Goal: Task Accomplishment & Management: Complete application form

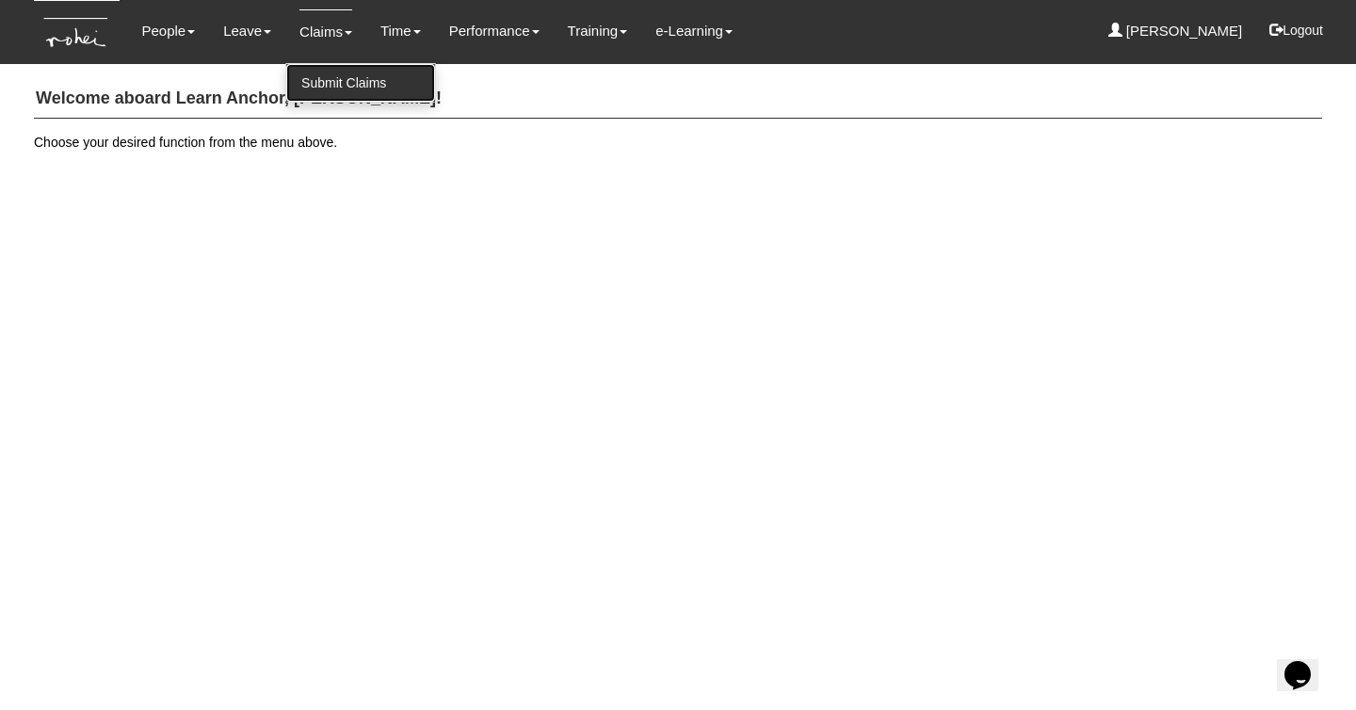
click at [331, 69] on link "Submit Claims" at bounding box center [360, 83] width 149 height 38
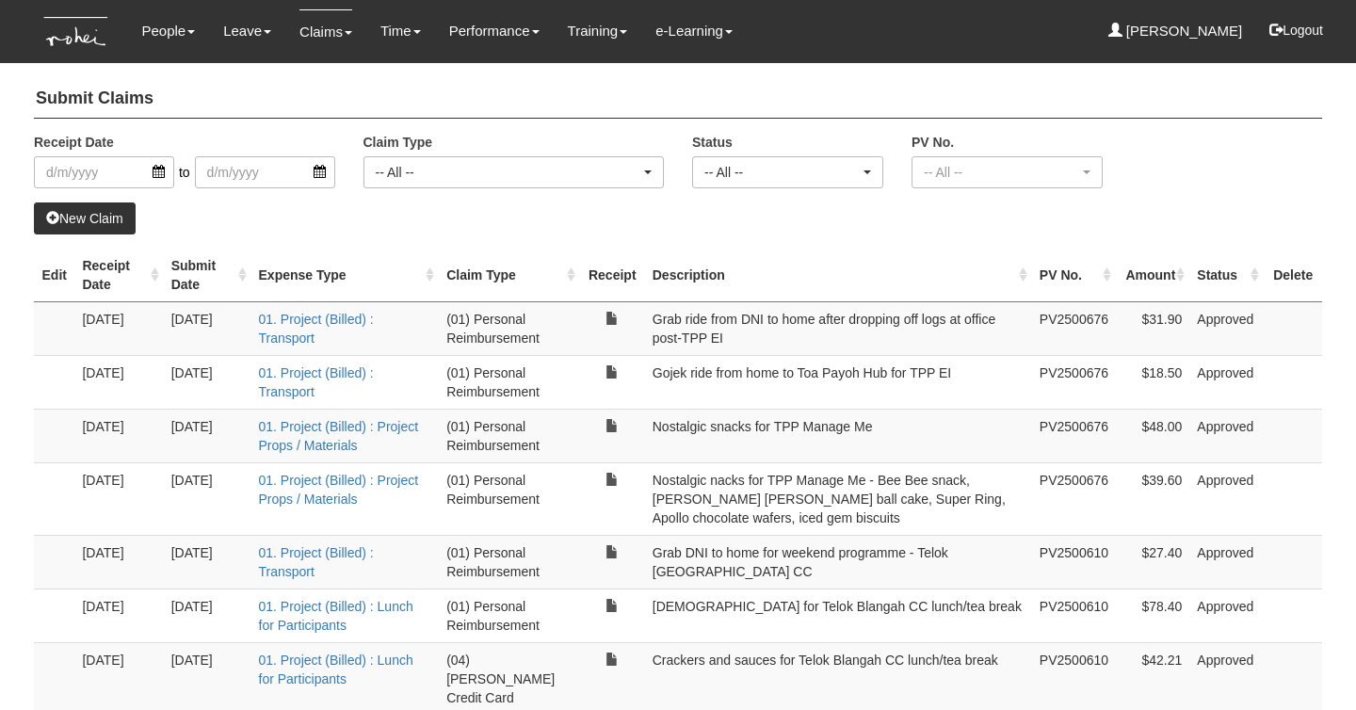
select select "50"
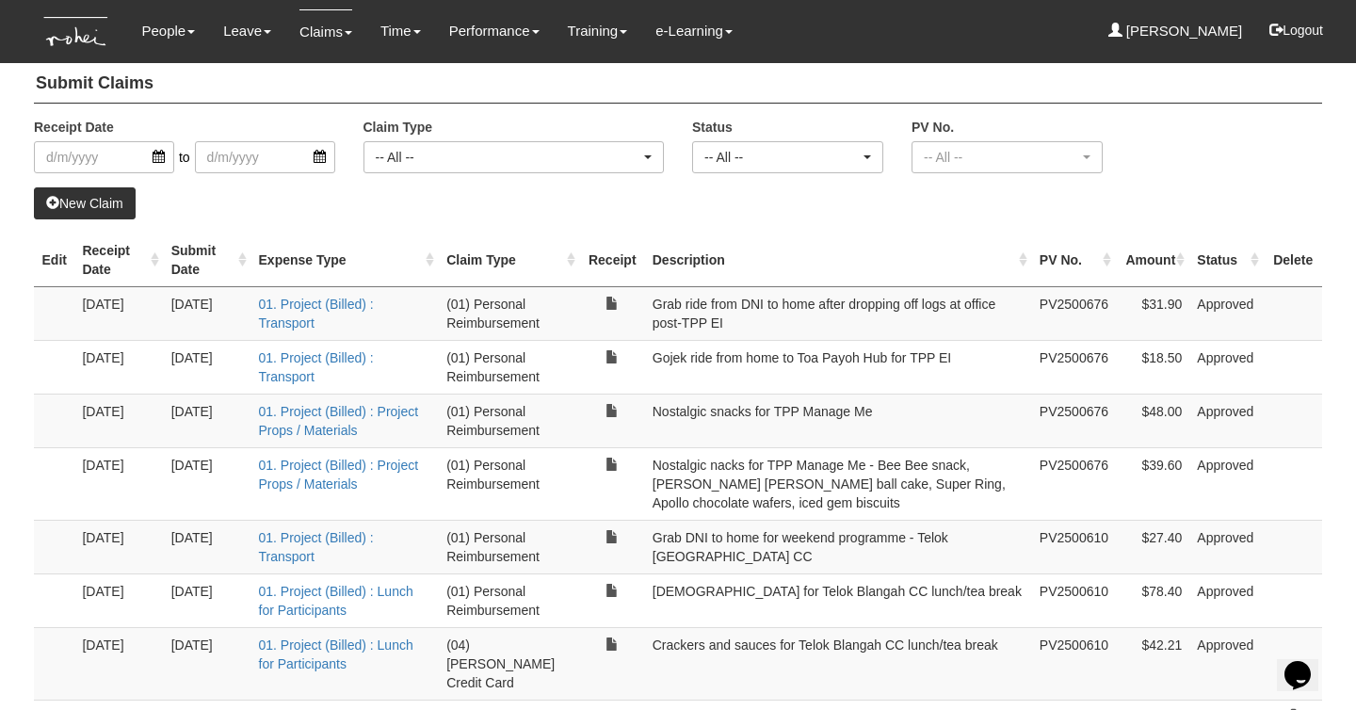
scroll to position [21, 0]
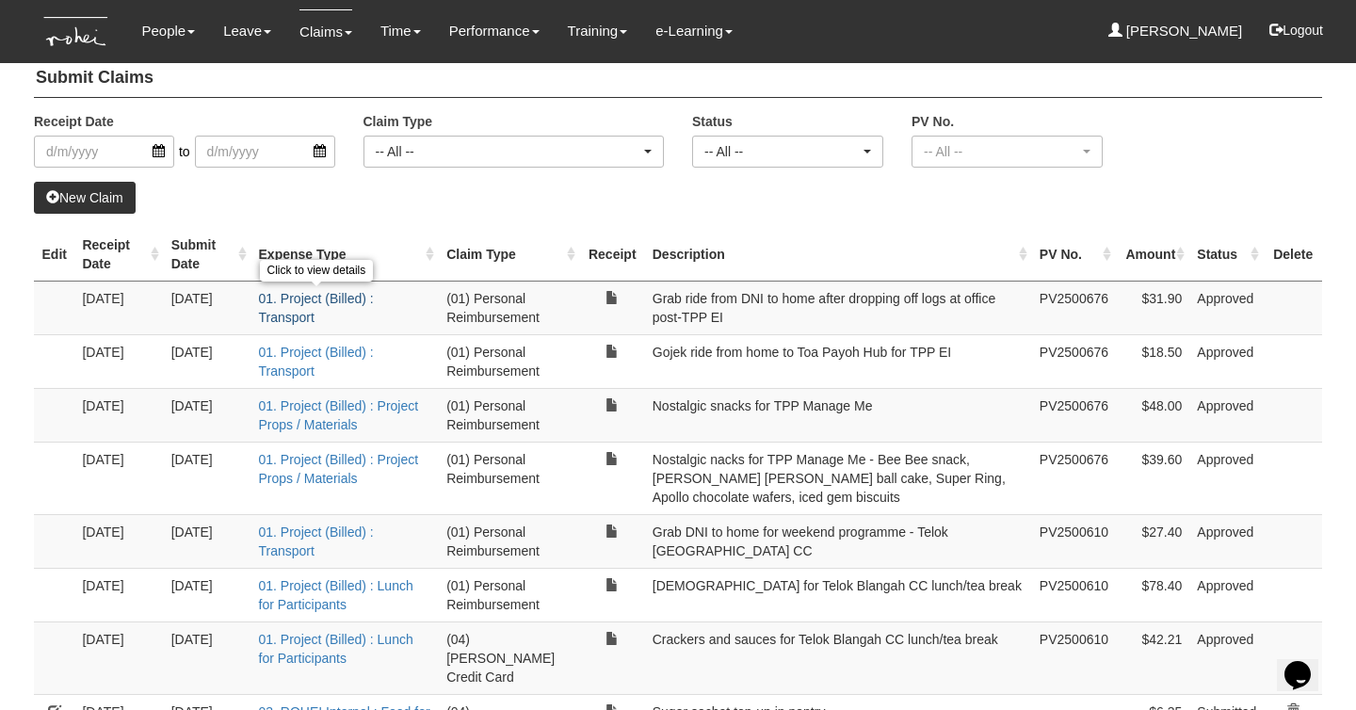
click at [331, 295] on link "01. Project (Billed) : Transport" at bounding box center [316, 308] width 115 height 34
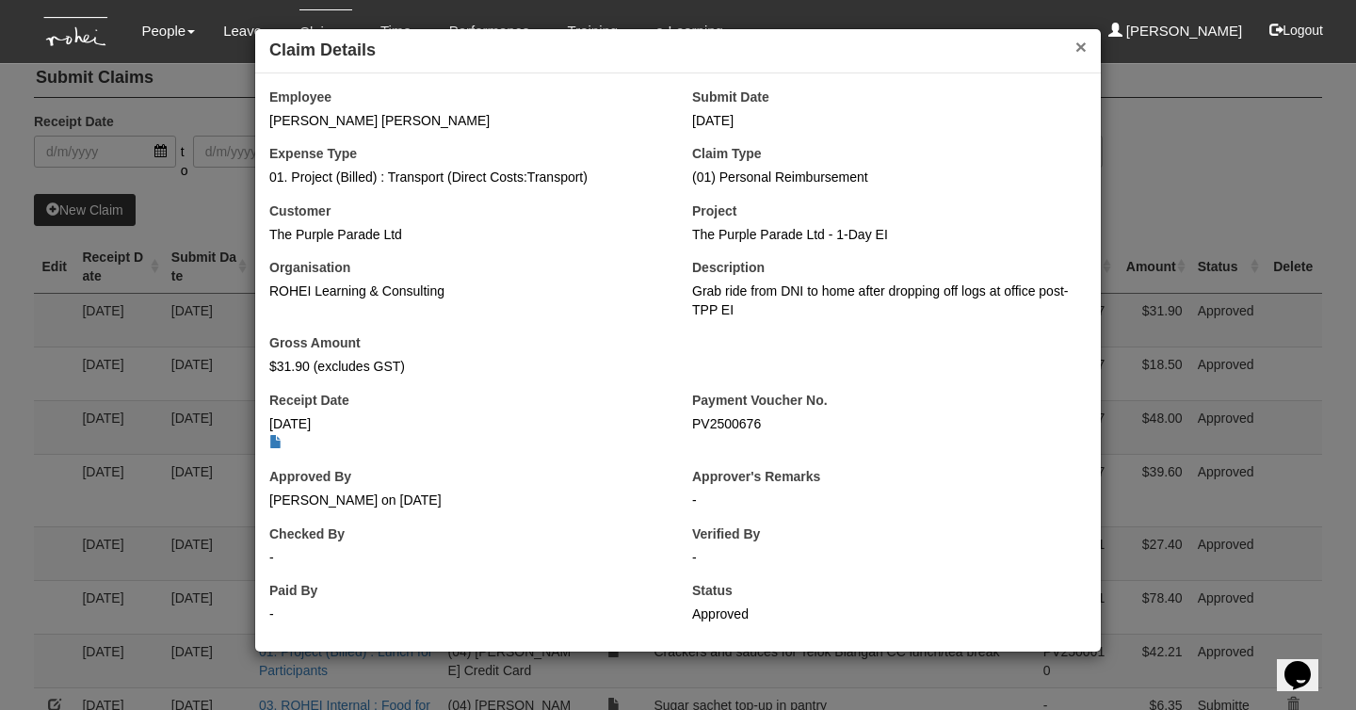
click at [1077, 44] on button "×" at bounding box center [1080, 47] width 11 height 20
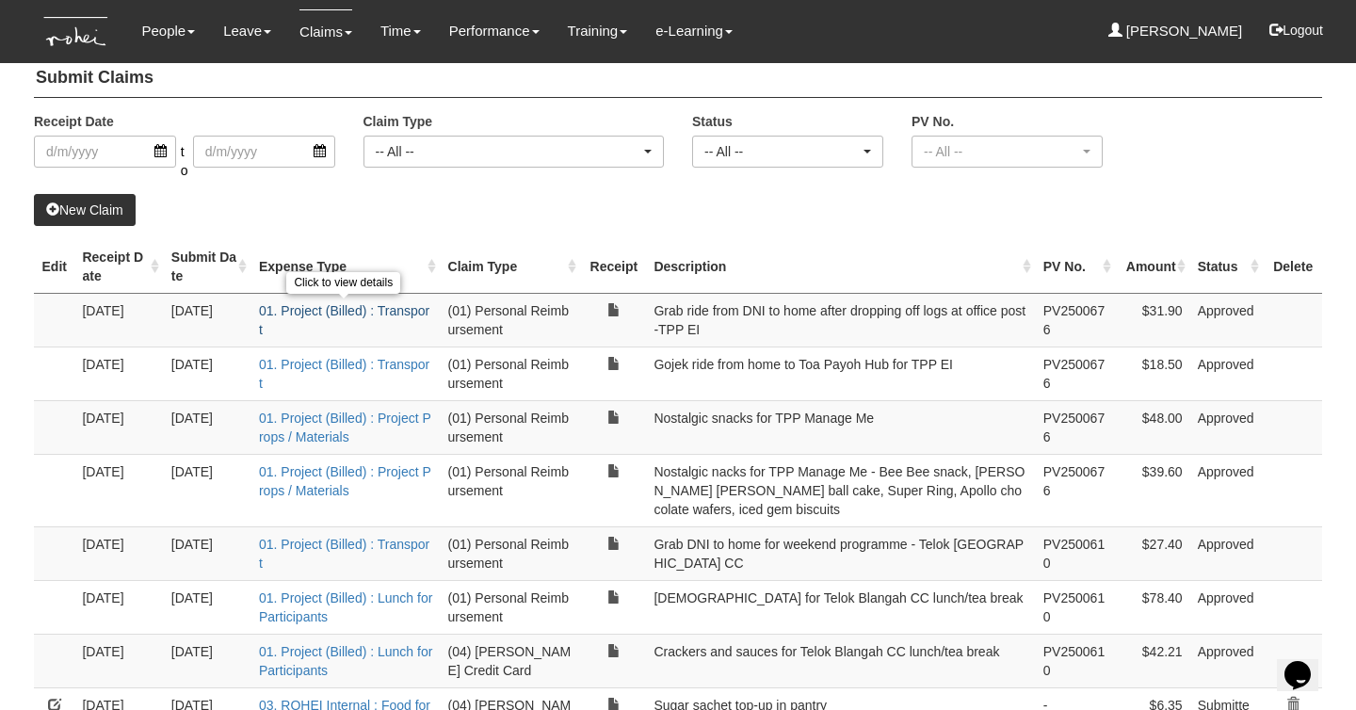
click at [302, 312] on link "01. Project (Billed) : Transport" at bounding box center [344, 320] width 170 height 34
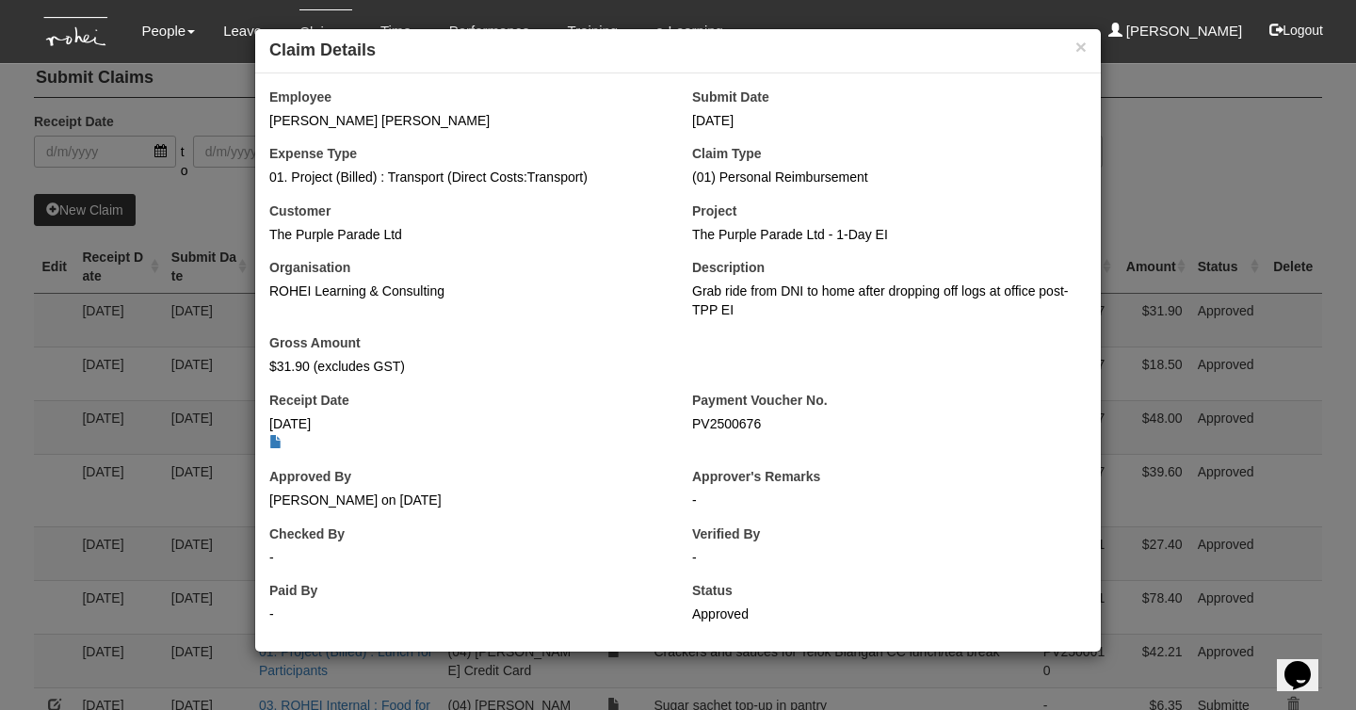
click at [227, 201] on div "× Claim Details Employee [PERSON_NAME] [PERSON_NAME] Submit Date [DATE] Expense…" at bounding box center [678, 355] width 1356 height 710
click at [188, 208] on div "× Claim Details Employee [PERSON_NAME] [PERSON_NAME] Submit Date [DATE] Expense…" at bounding box center [678, 355] width 1356 height 710
click at [1084, 59] on h4 "Claim Details" at bounding box center [677, 51] width 817 height 24
click at [1083, 54] on button "×" at bounding box center [1080, 47] width 11 height 20
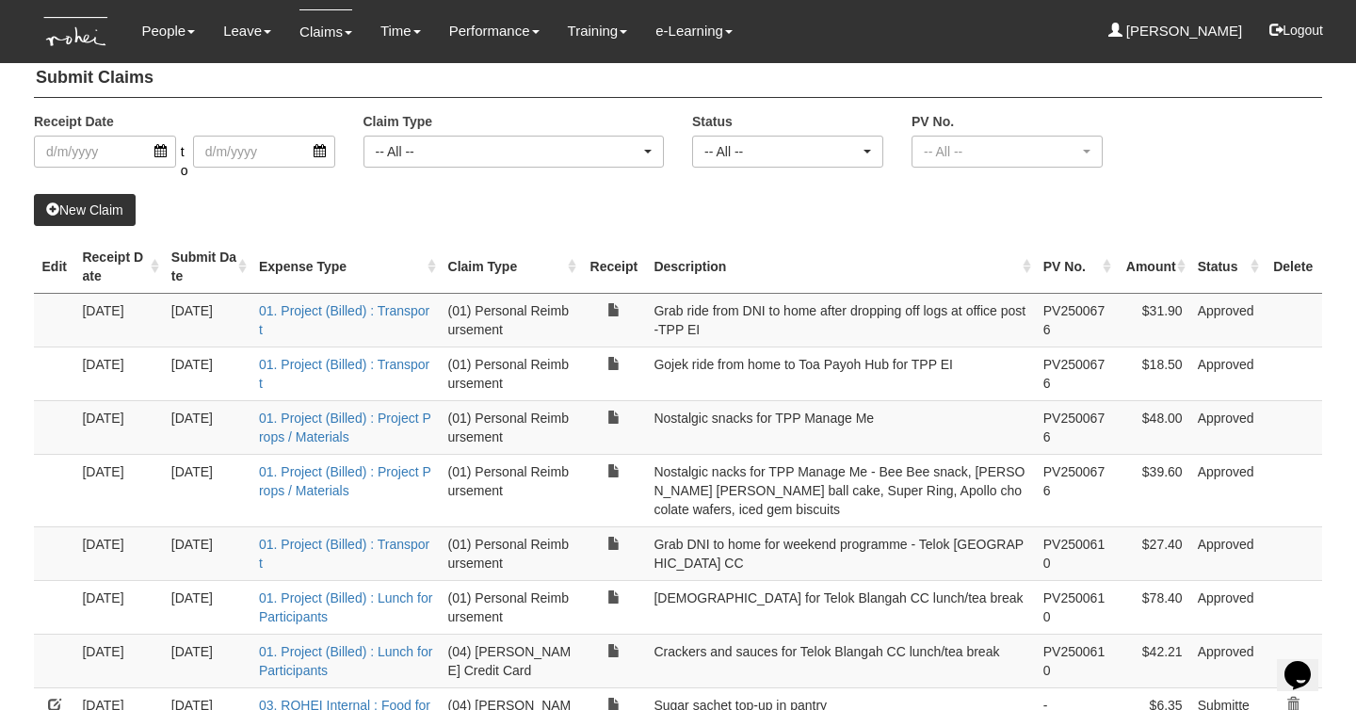
click at [111, 209] on link "New Claim" at bounding box center [85, 210] width 102 height 32
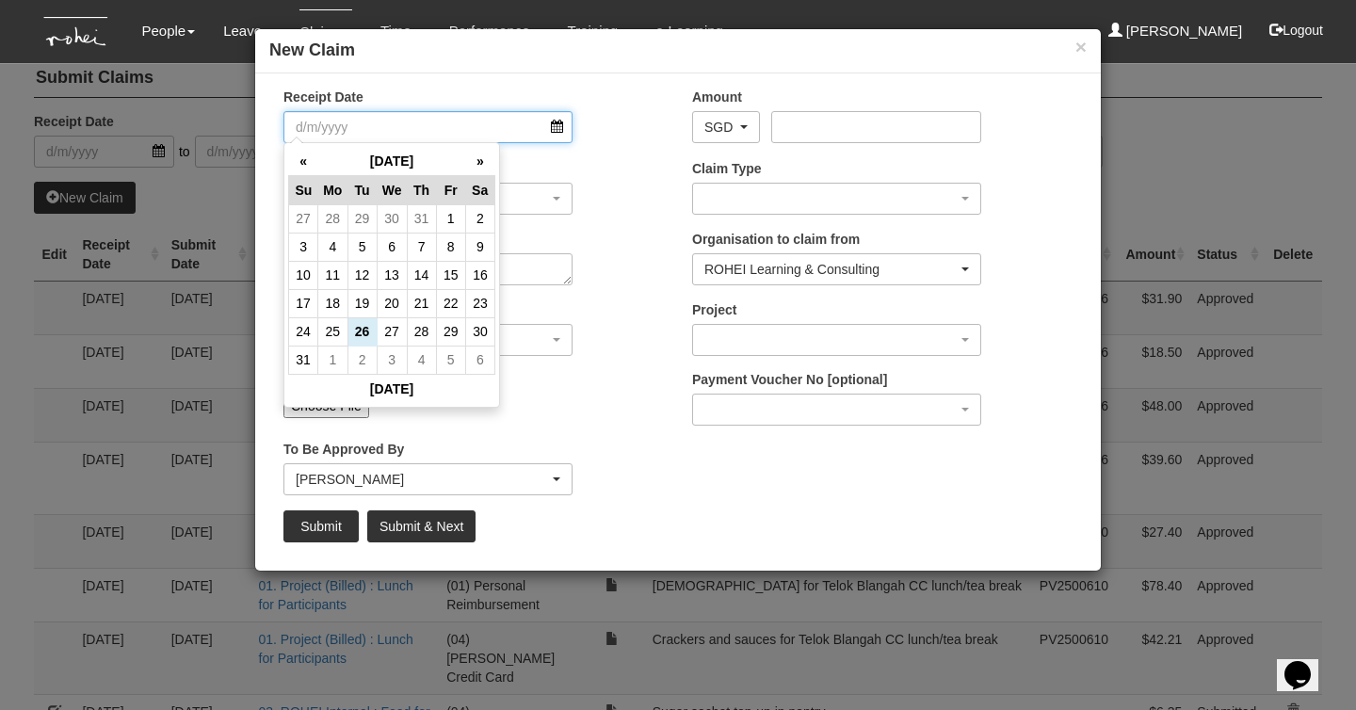
click at [558, 129] on input "Receipt Date" at bounding box center [427, 127] width 289 height 32
click at [339, 330] on td "25" at bounding box center [332, 331] width 29 height 28
type input "[DATE]"
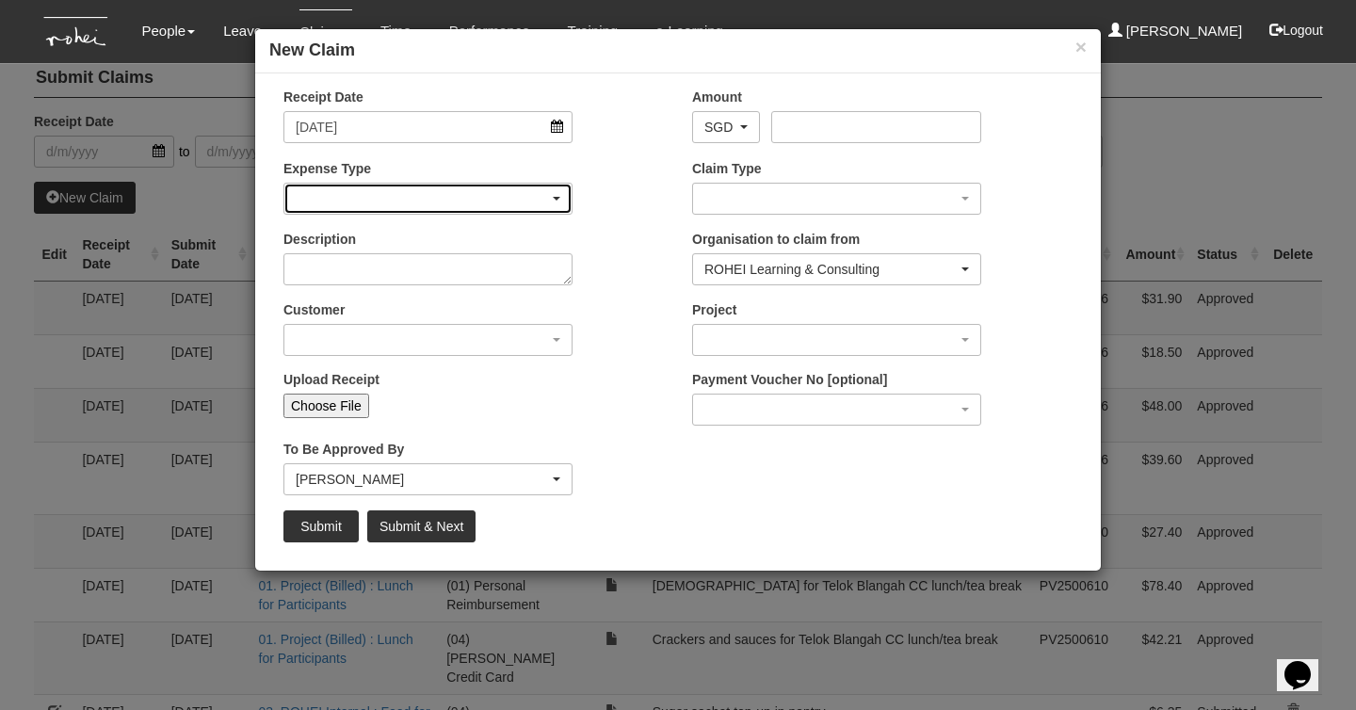
click at [549, 193] on div "button" at bounding box center [427, 199] width 287 height 30
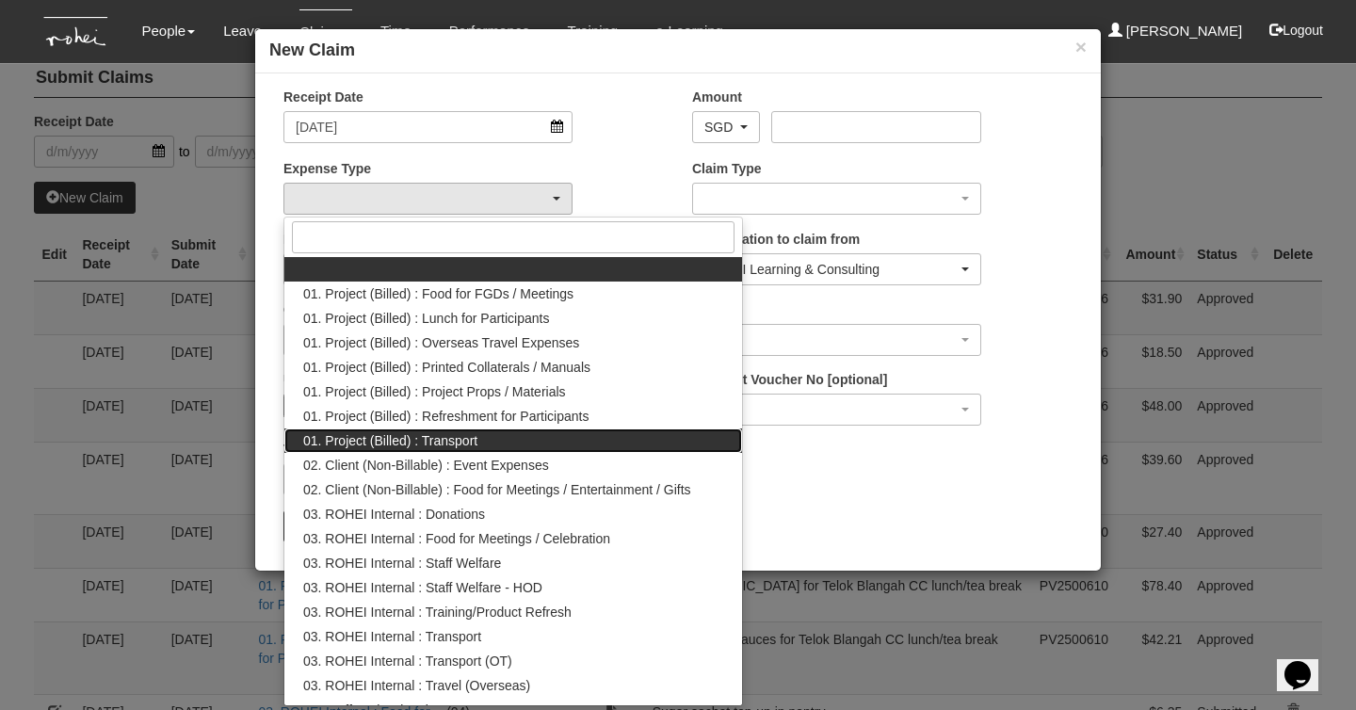
click at [504, 439] on link "01. Project (Billed) : Transport" at bounding box center [513, 440] width 458 height 24
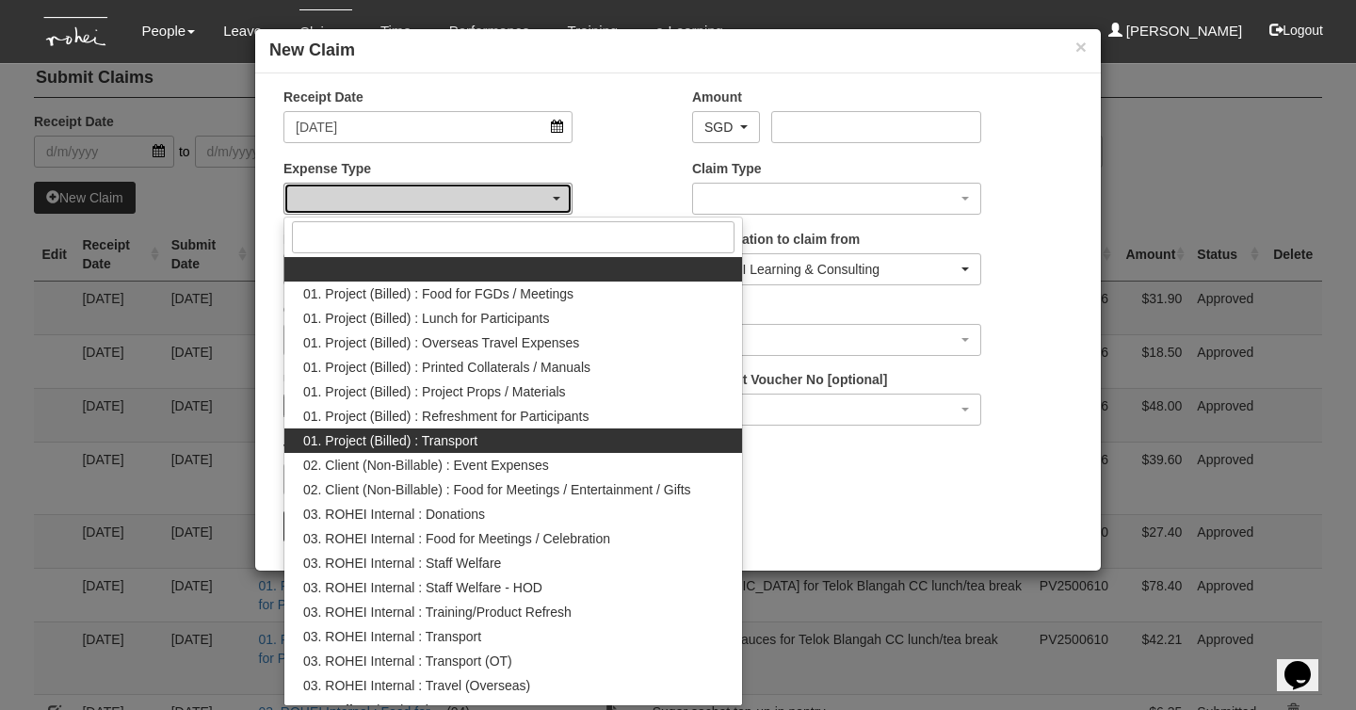
select select "135"
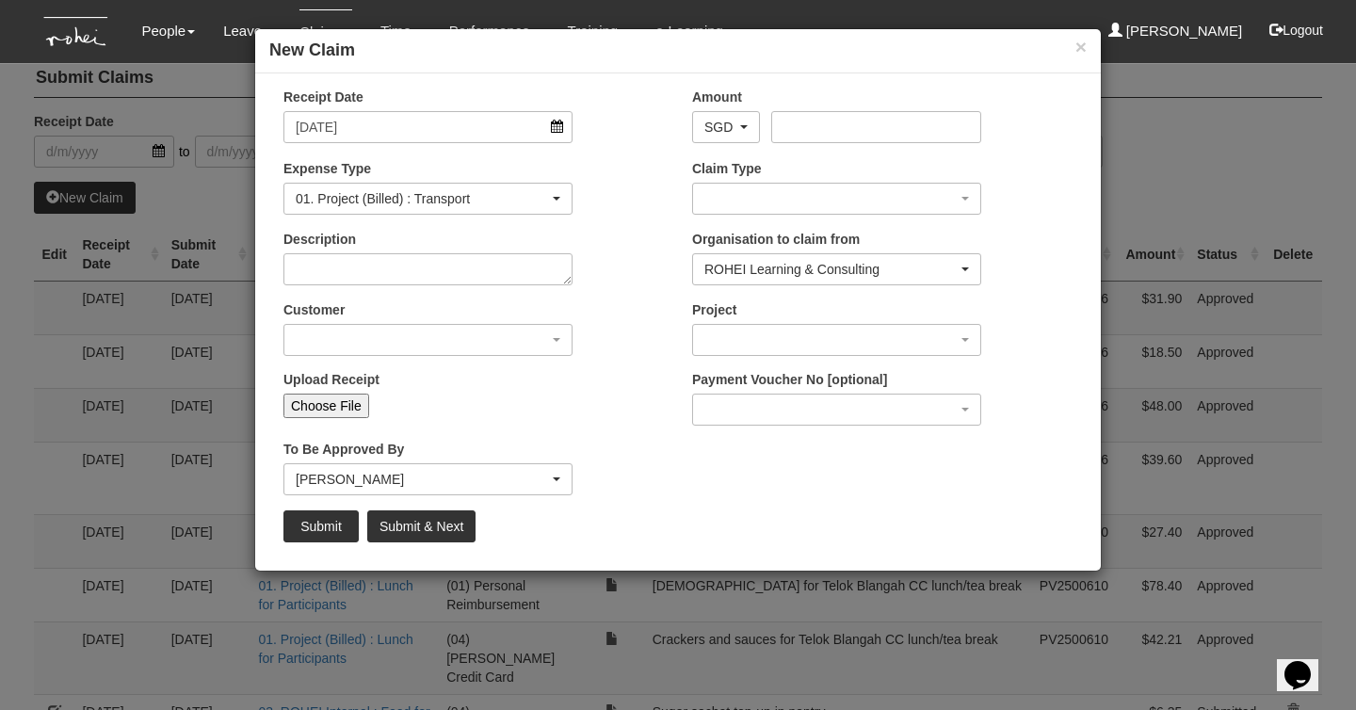
click at [631, 168] on div "Expense Type 01. Project (Billed) : Food for FGDs / Meetings 01. Project (Bille…" at bounding box center [473, 194] width 409 height 70
click at [833, 129] on input "Amount" at bounding box center [875, 127] width 209 height 32
type input "27.44"
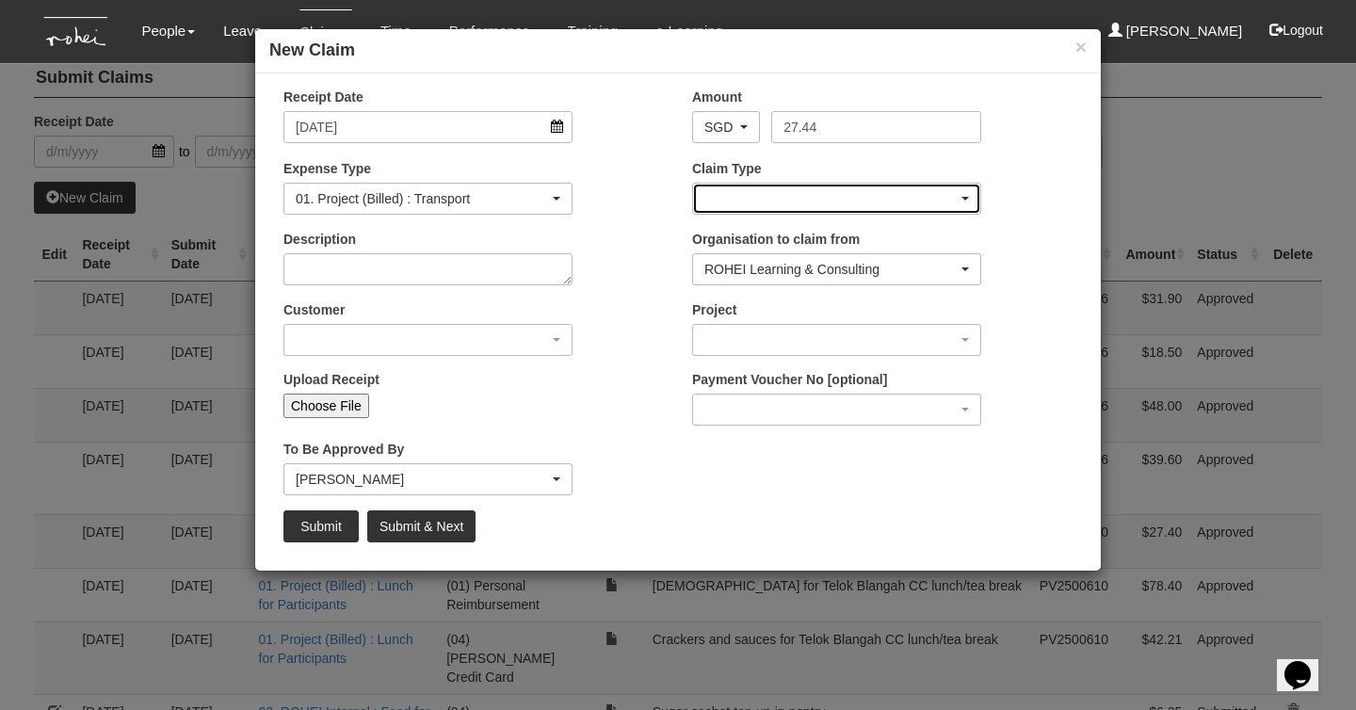
click at [871, 197] on div "button" at bounding box center [836, 199] width 287 height 30
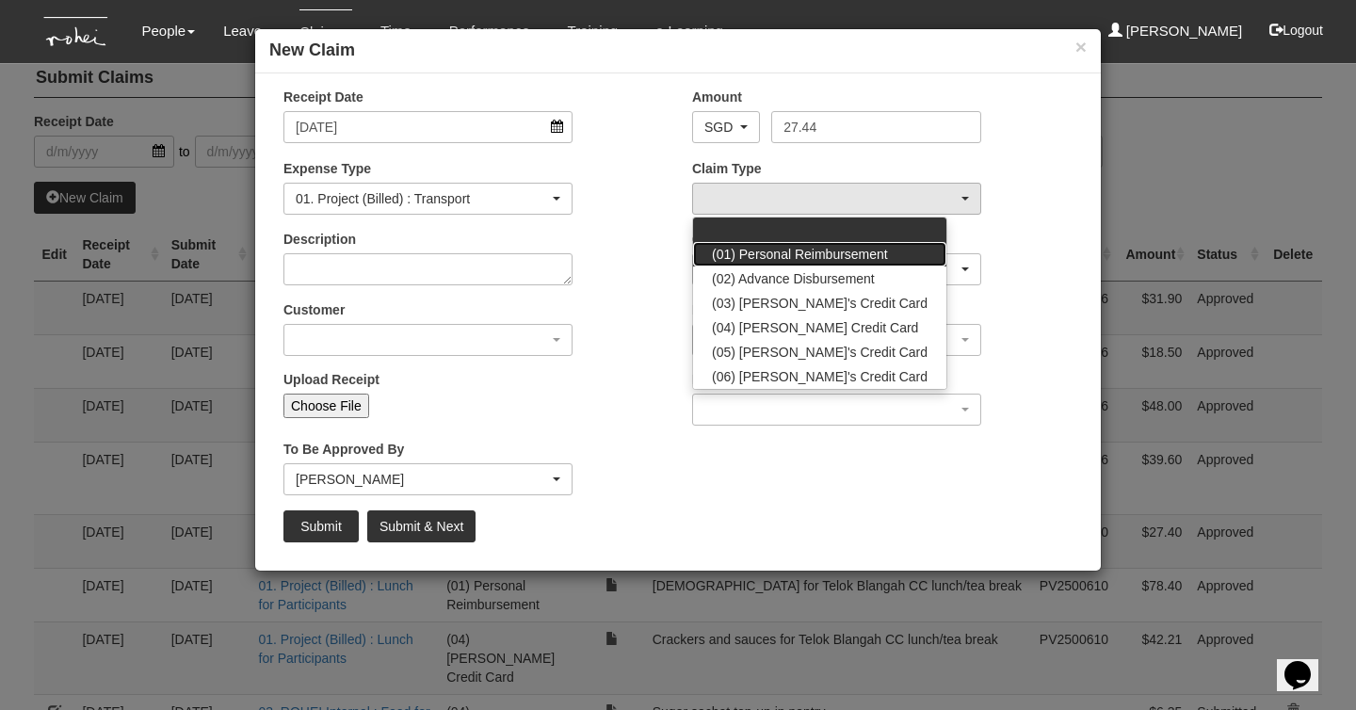
click at [864, 250] on span "(01) Personal Reimbursement" at bounding box center [800, 254] width 176 height 19
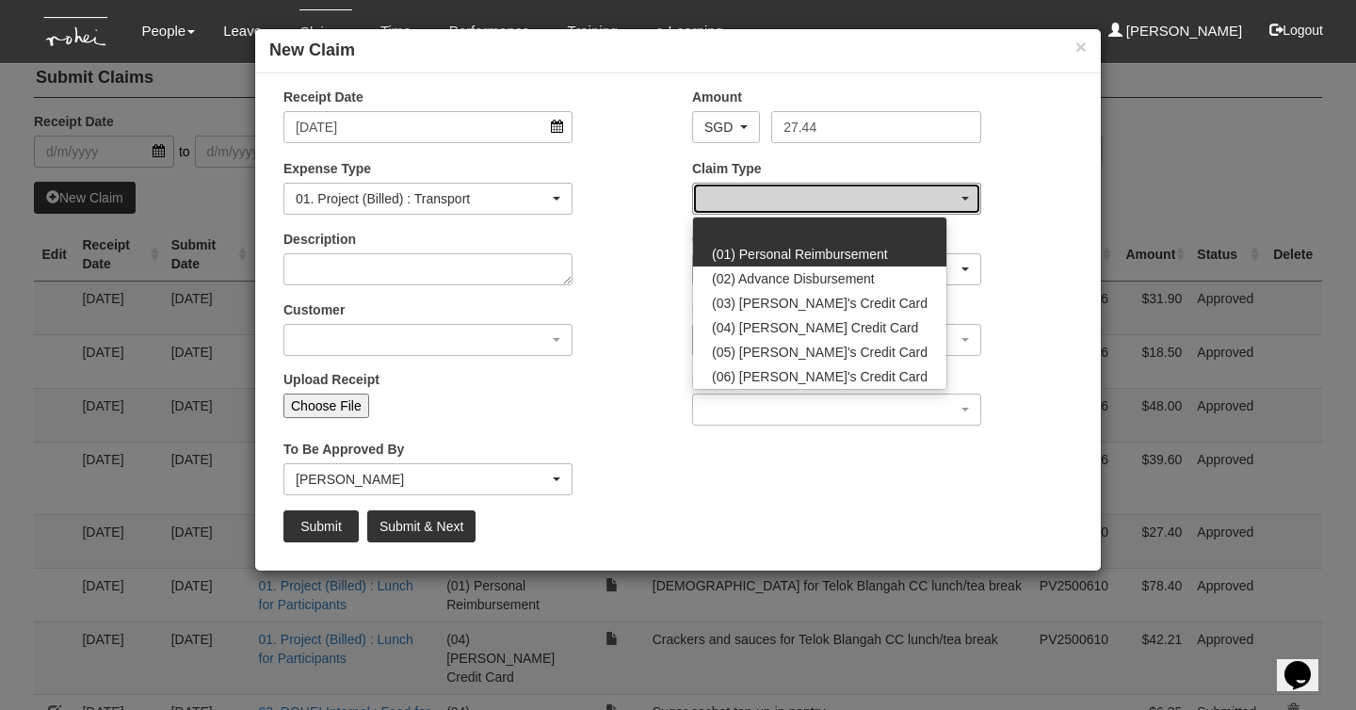
select select "14"
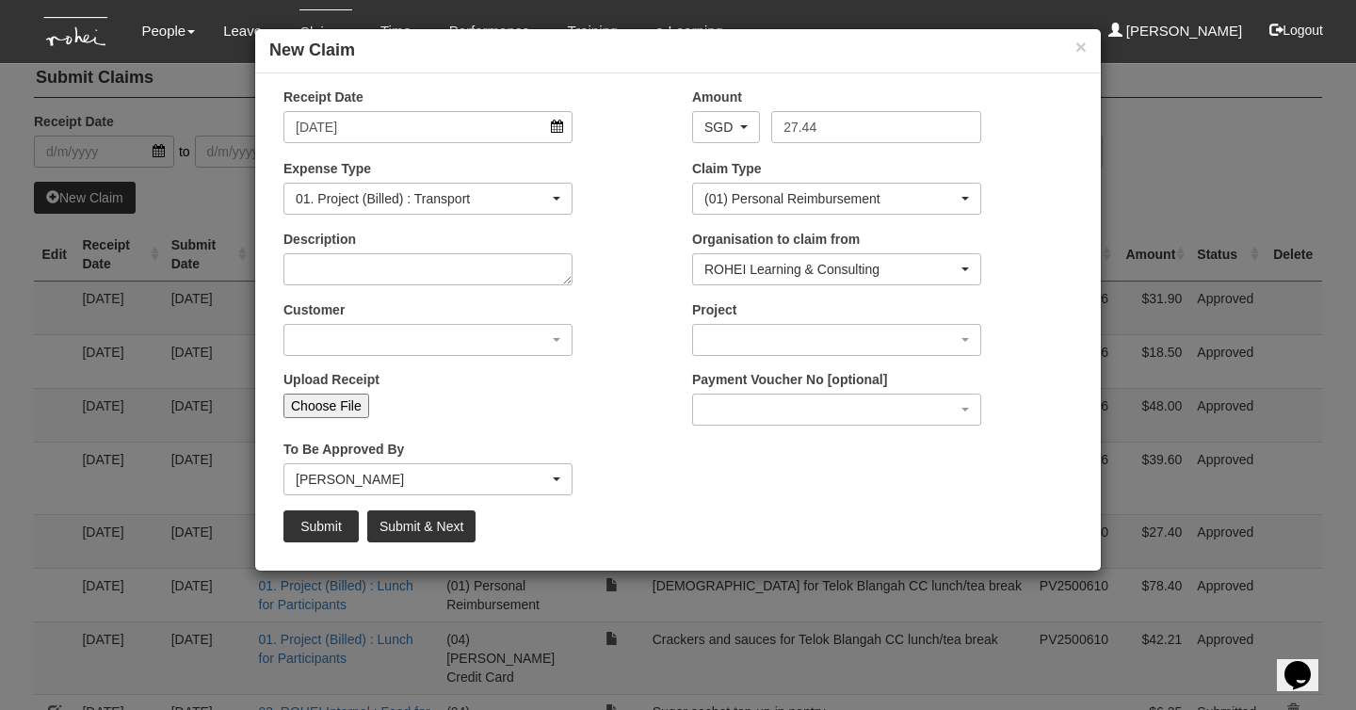
click at [631, 262] on div "Description" at bounding box center [473, 265] width 409 height 70
click at [527, 260] on textarea "Description" at bounding box center [427, 269] width 289 height 32
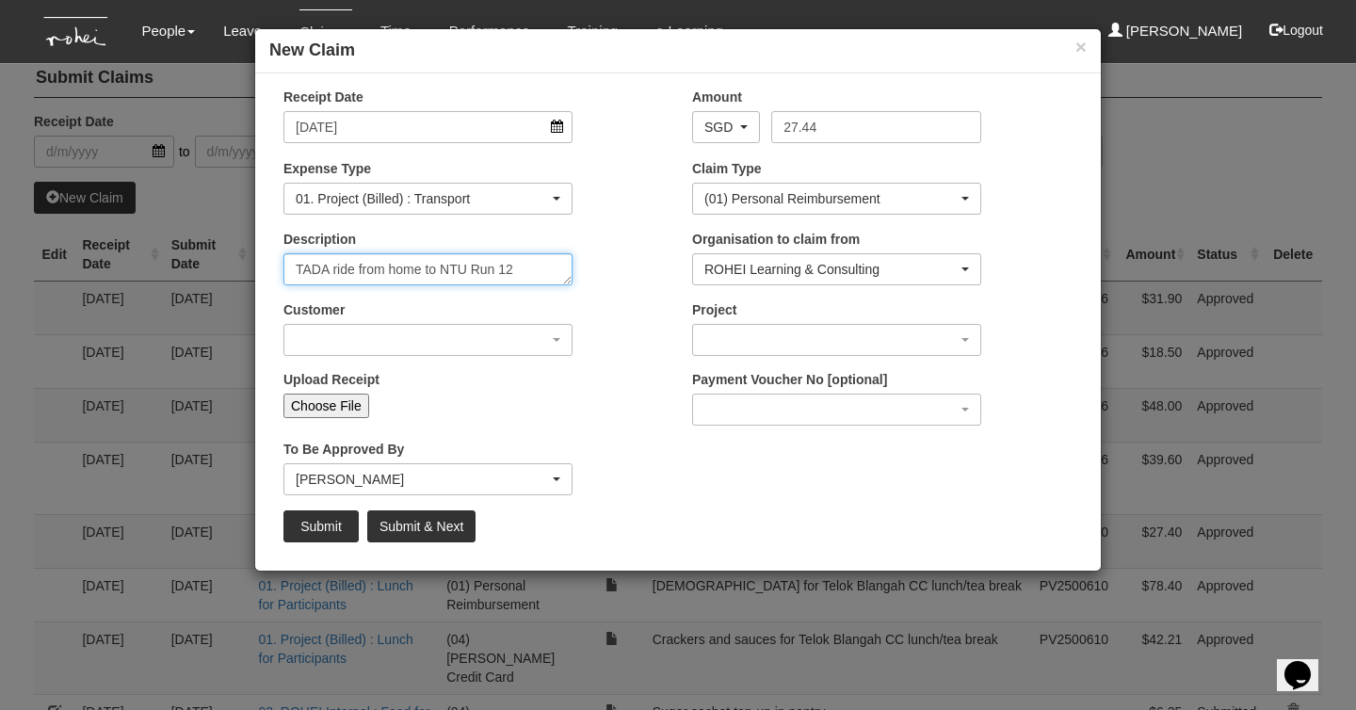
type textarea "TADA ride from home to NTU Run 12"
click at [478, 318] on div "Customer (N/A) _ROHEI Internal 3M ASIA PACIFIC PRIVATE LTD [DOMAIN_NAME] AbbVie…" at bounding box center [427, 328] width 317 height 56
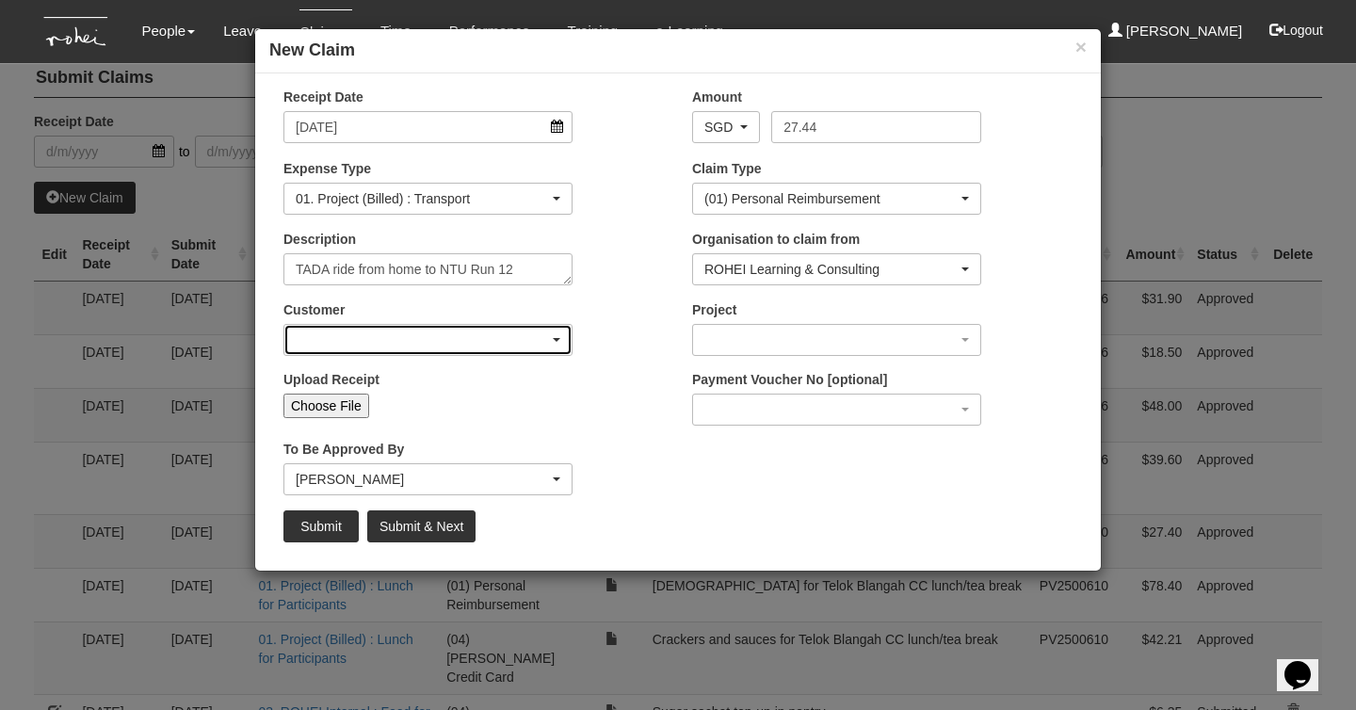
click at [472, 336] on div "button" at bounding box center [427, 340] width 287 height 30
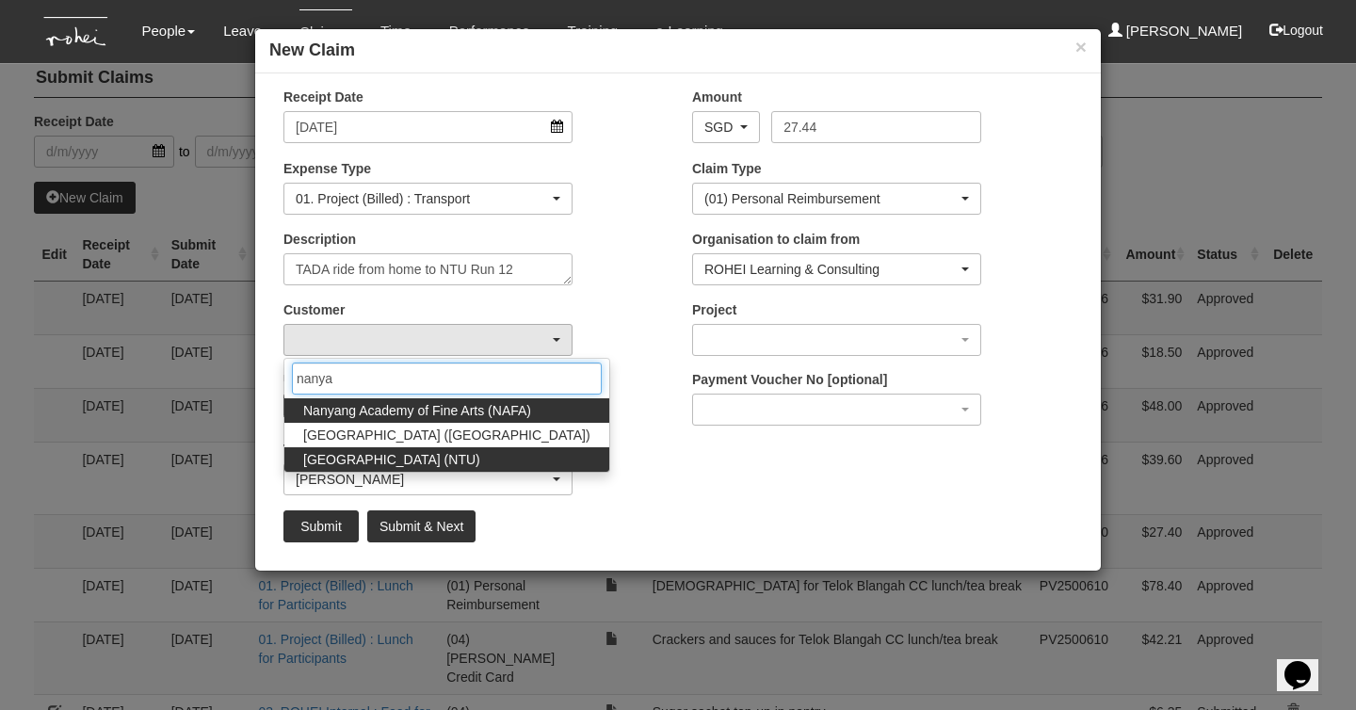
type input "nanya"
click at [407, 460] on span "[GEOGRAPHIC_DATA] (NTU)" at bounding box center [391, 459] width 177 height 19
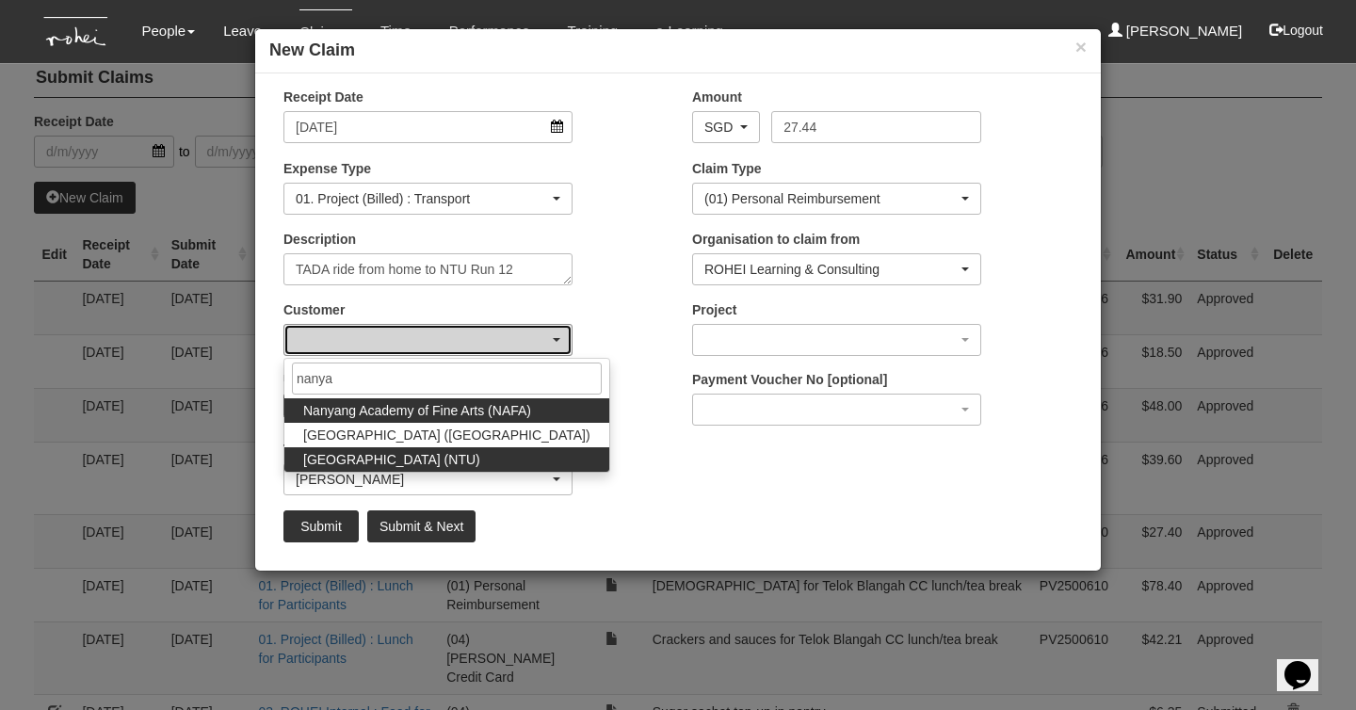
select select "59"
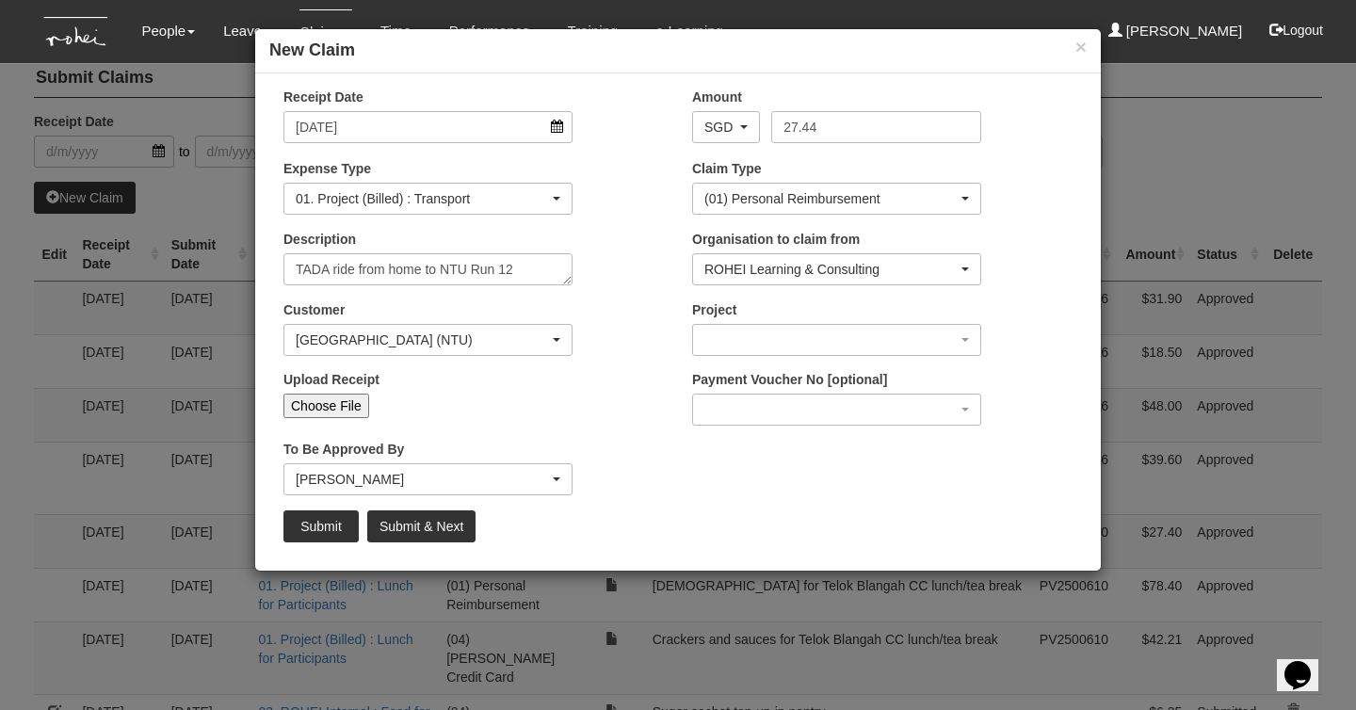
click at [614, 401] on div "Upload Receipt Choose File" at bounding box center [473, 401] width 409 height 62
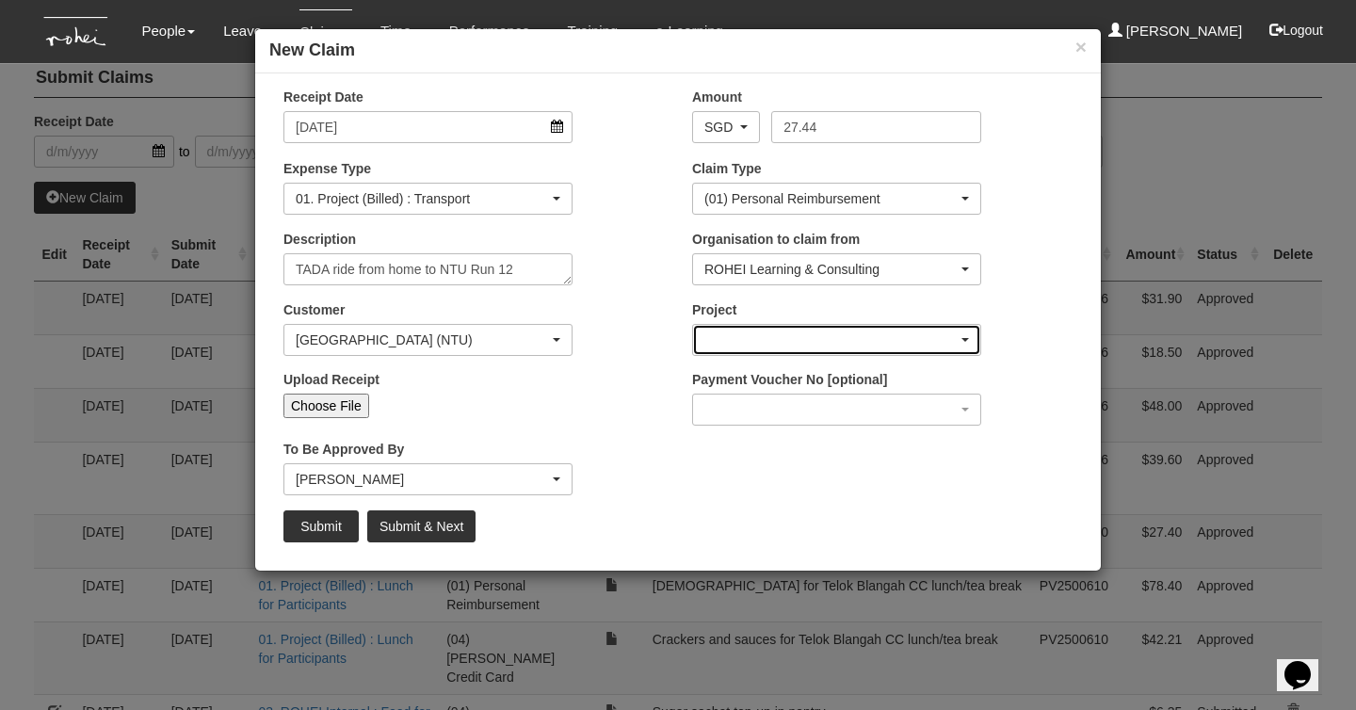
click at [755, 343] on div "button" at bounding box center [836, 340] width 287 height 30
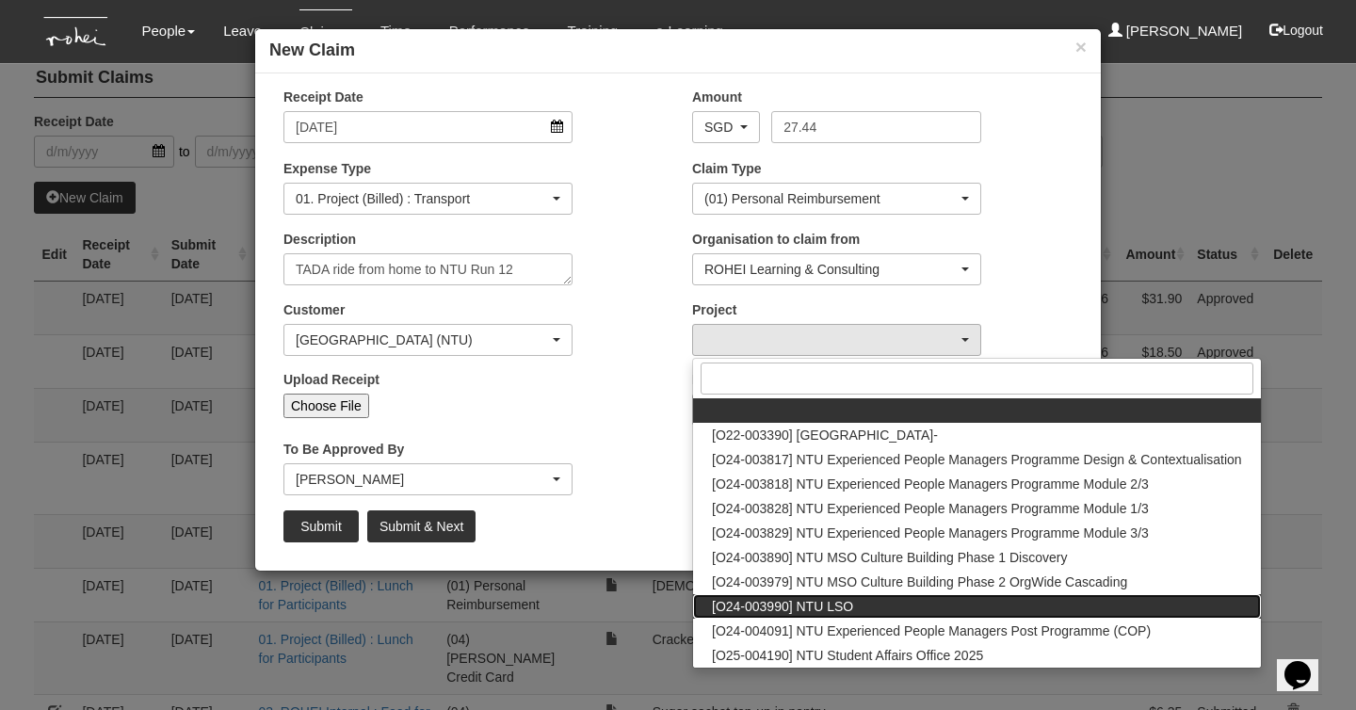
click at [849, 595] on link "[O24-003990] NTU LSO" at bounding box center [977, 606] width 568 height 24
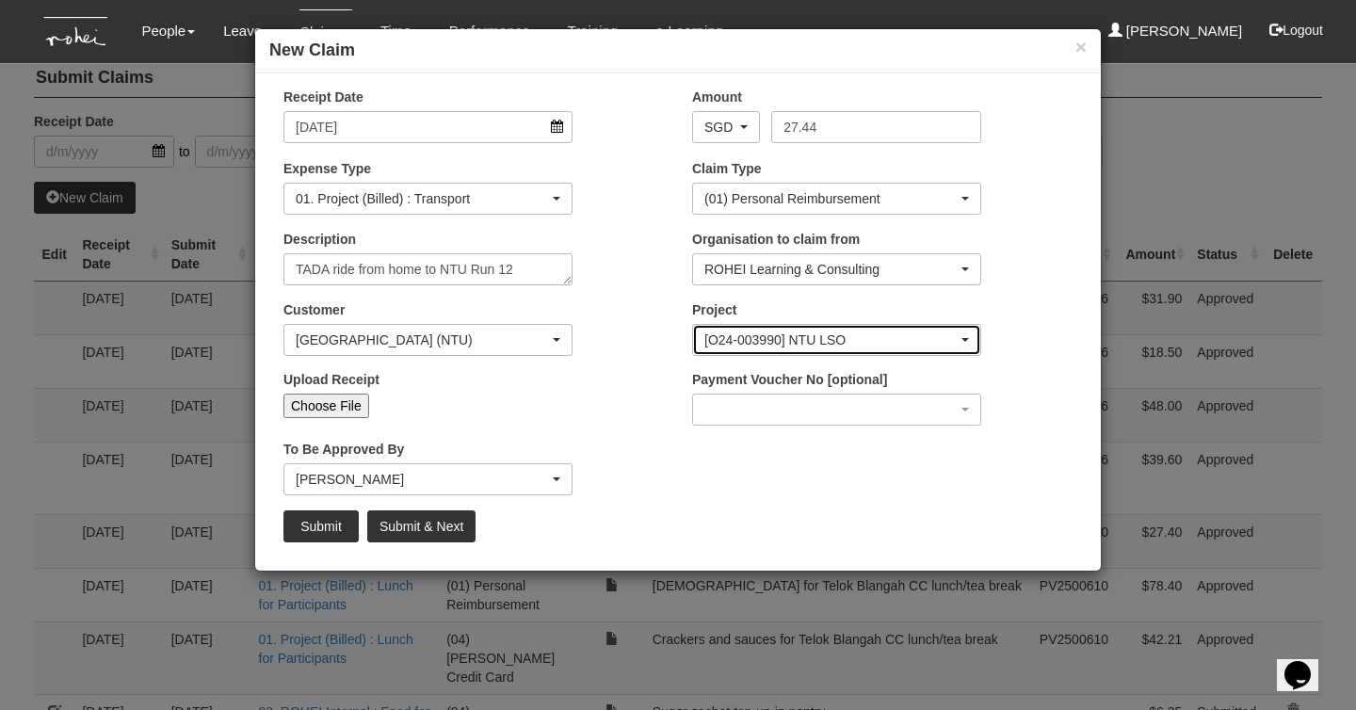
click at [816, 340] on div "[O24-003990] NTU LSO" at bounding box center [830, 339] width 253 height 19
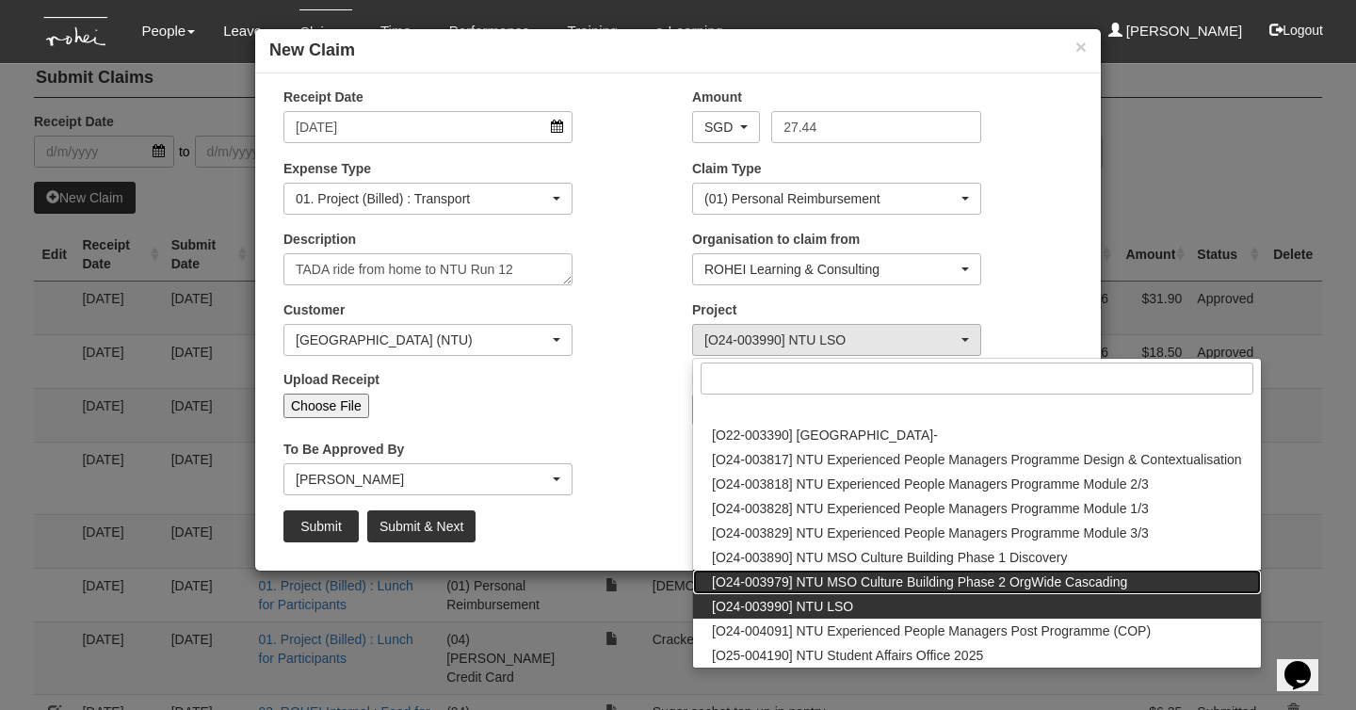
click at [811, 582] on span "[O24-003979] NTU MSO Culture Building Phase 2 OrgWide Cascading" at bounding box center [919, 581] width 415 height 19
select select "2613"
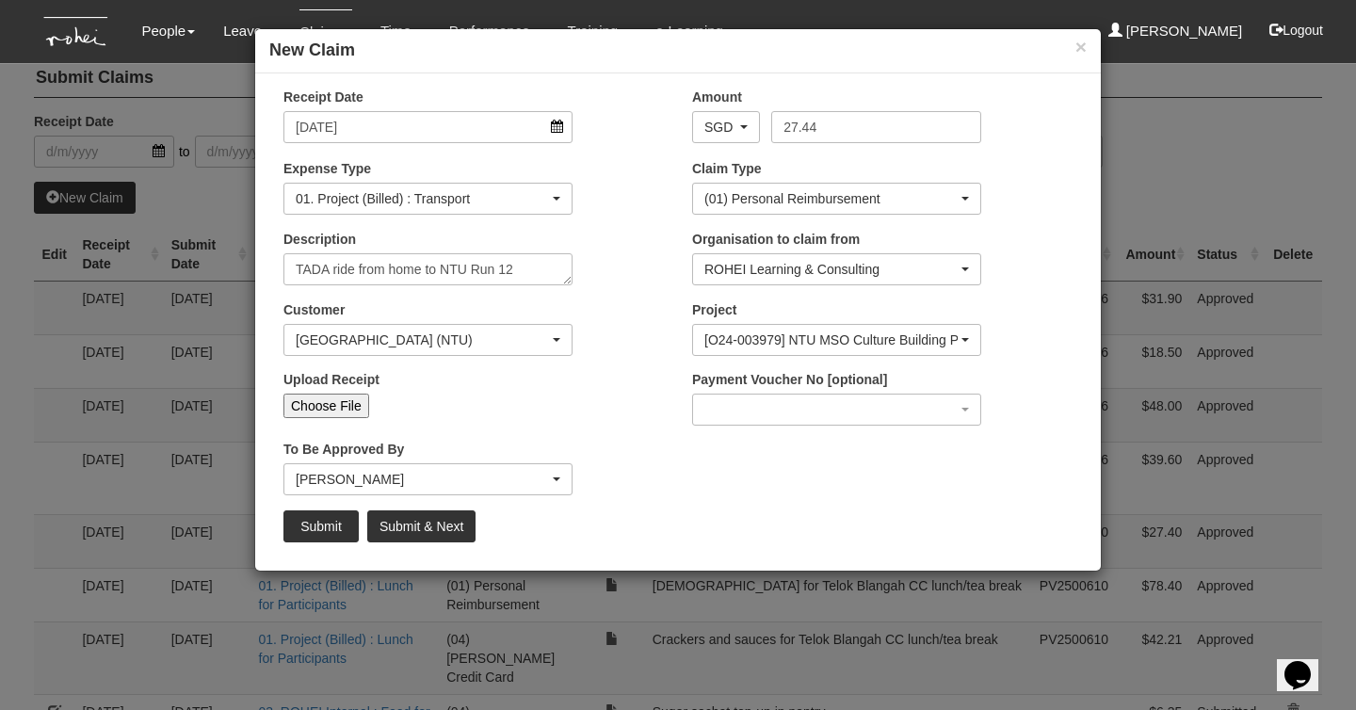
click at [608, 407] on input "Upload Receipt" at bounding box center [494, 404] width 250 height 21
type input "C:\fakepath\TADA ride from [GEOGRAPHIC_DATA] to home 25082025.pdf"
type input "Choose Another File"
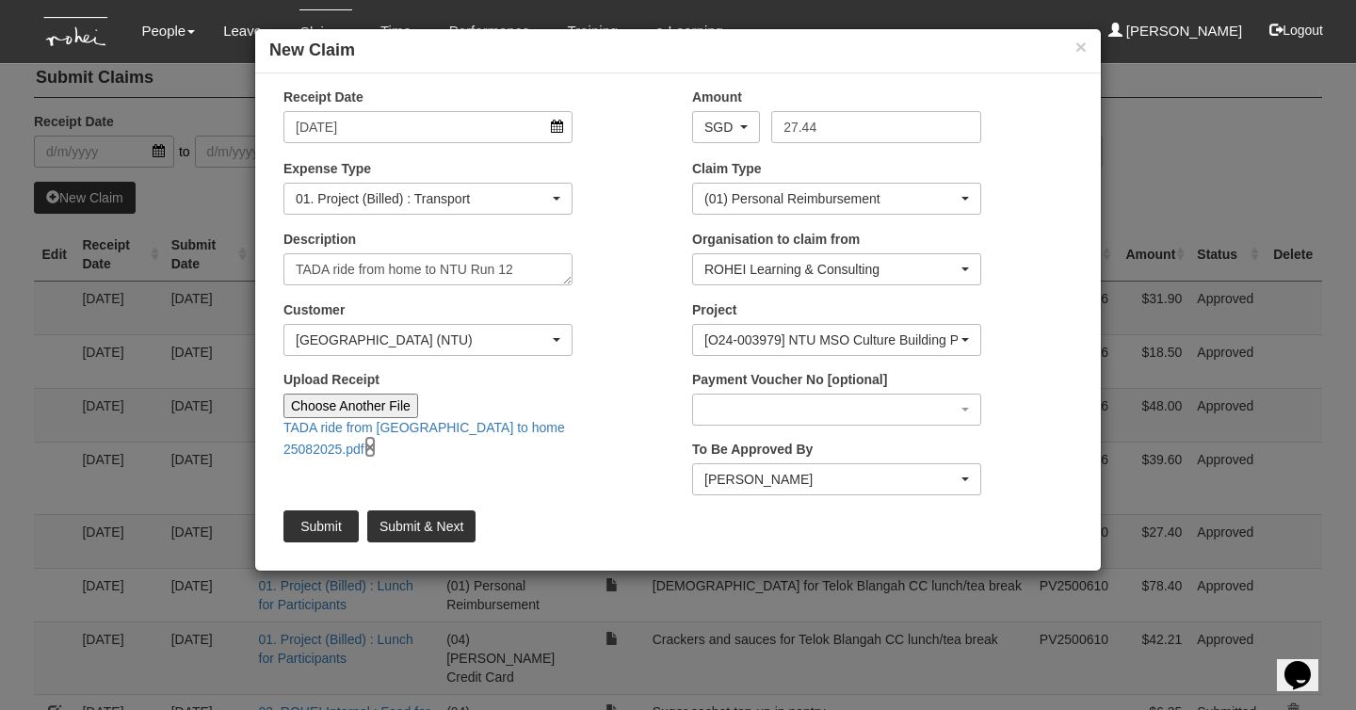
click at [376, 436] on link "×" at bounding box center [369, 447] width 11 height 22
type input "Choose File"
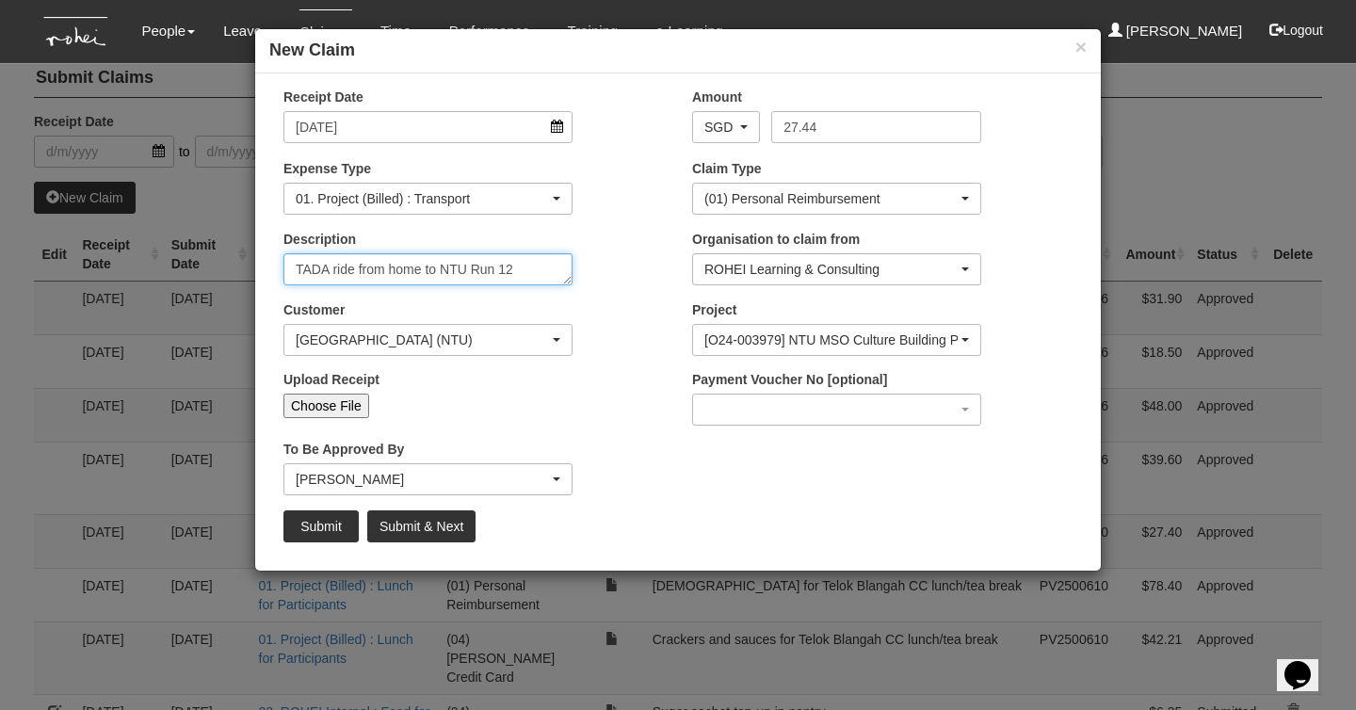
click at [321, 264] on textarea "TADA ride from home to NTU Run 12" at bounding box center [427, 269] width 289 height 32
type textarea "Grab ride from home to NTU Run 12"
click at [342, 400] on input "Choose File" at bounding box center [326, 406] width 86 height 24
type input "C:\fakepath\Grab ride from home to NTU 25082025.jpeg"
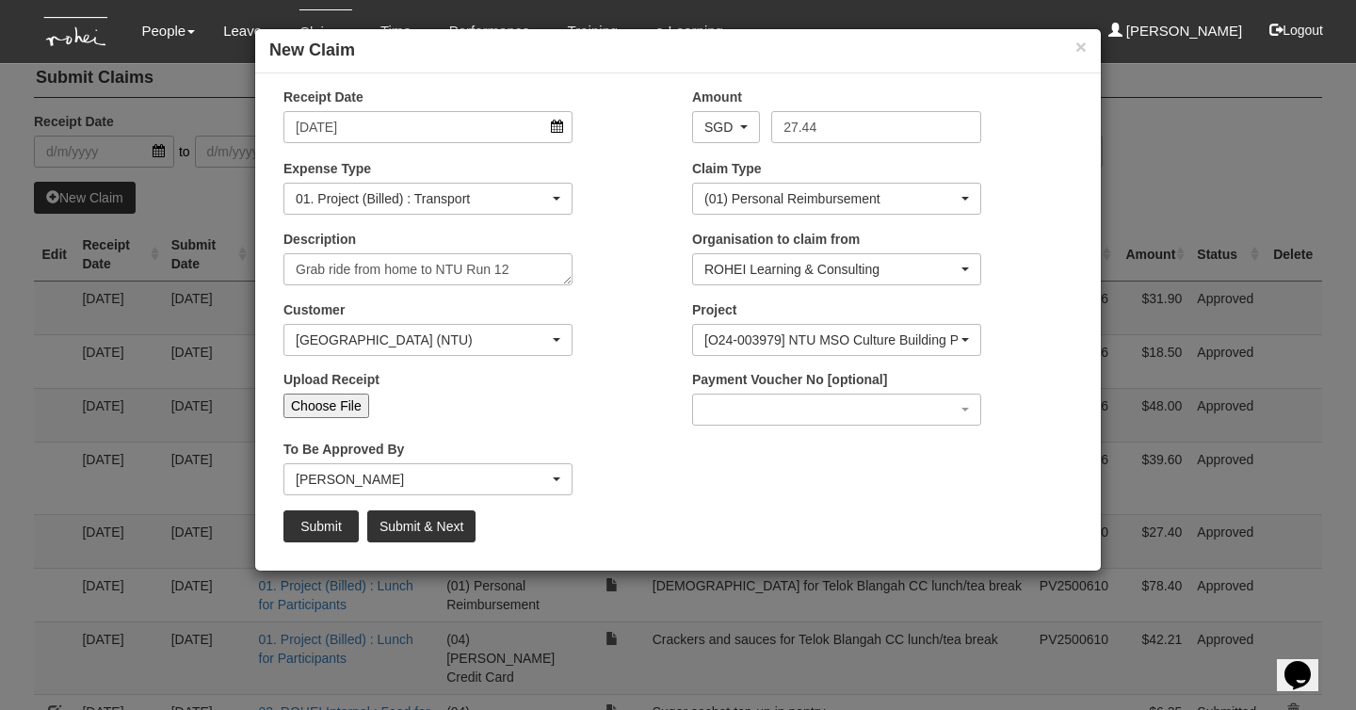
type input "Choose Another File"
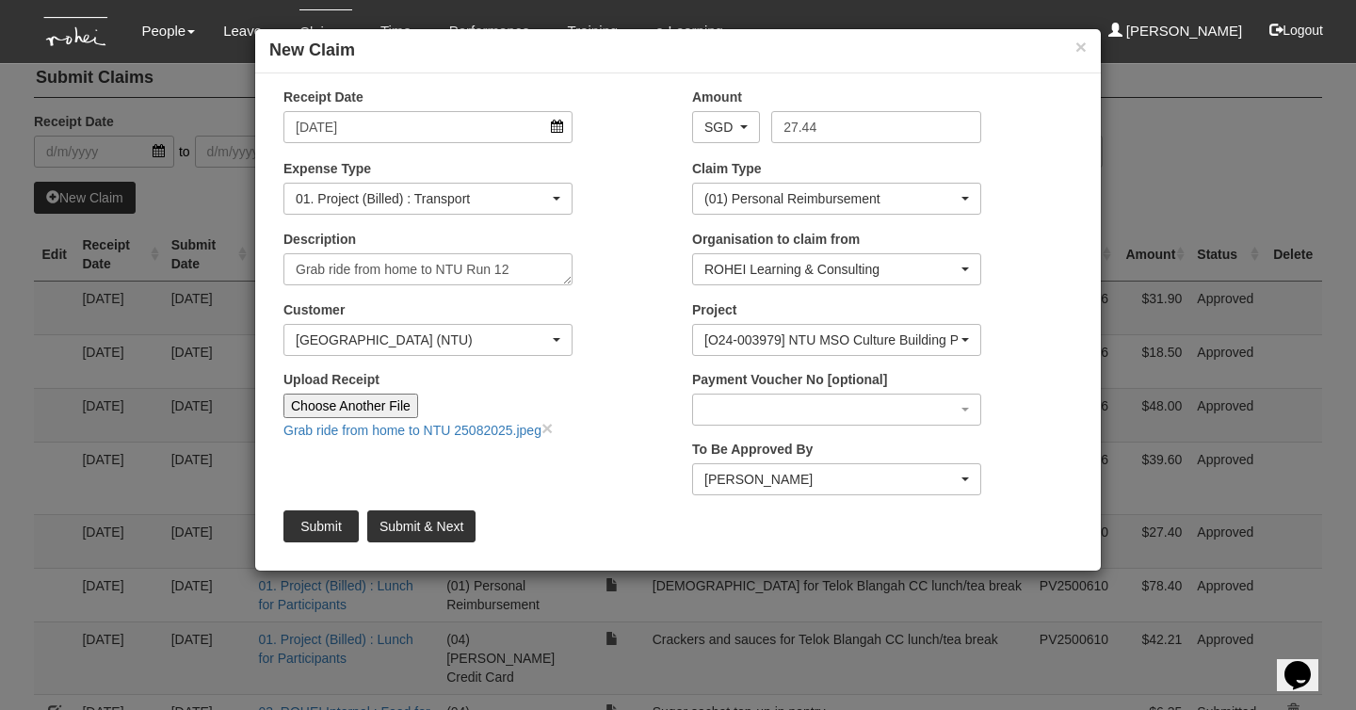
click at [618, 480] on div "Receipt Date [DATE] Amount AED AFN ALL AMD ANG AOA ARS AUD AWG AZN BAM BBD BDT …" at bounding box center [678, 322] width 846 height 469
click at [756, 470] on div "[PERSON_NAME]" at bounding box center [830, 479] width 253 height 19
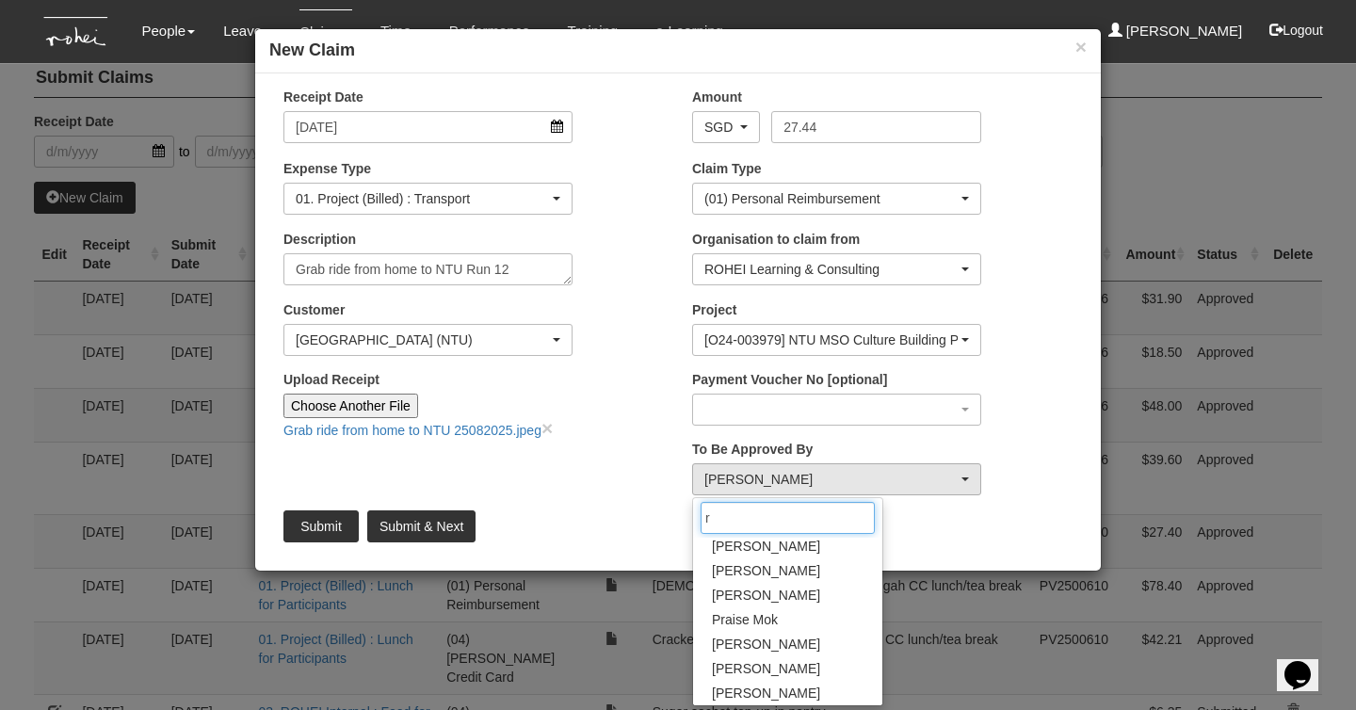
scroll to position [0, 0]
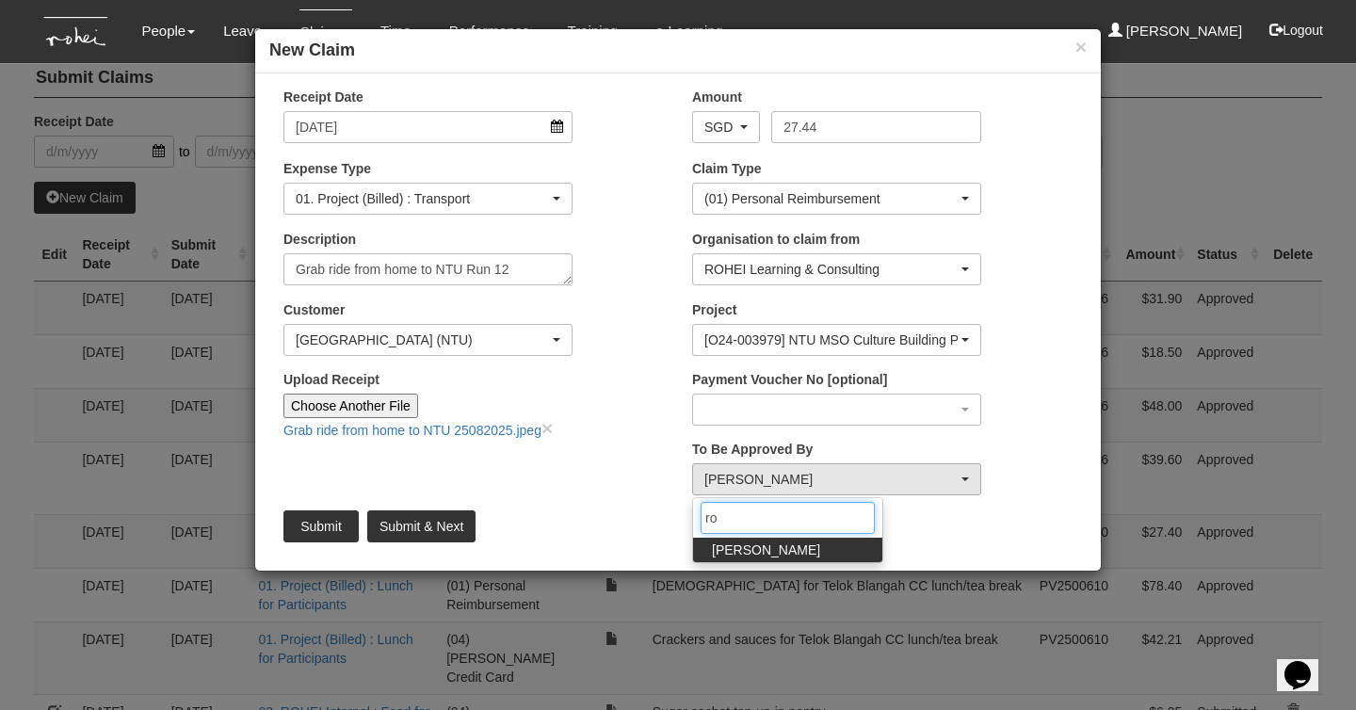
type input "r"
type input "[PERSON_NAME]"
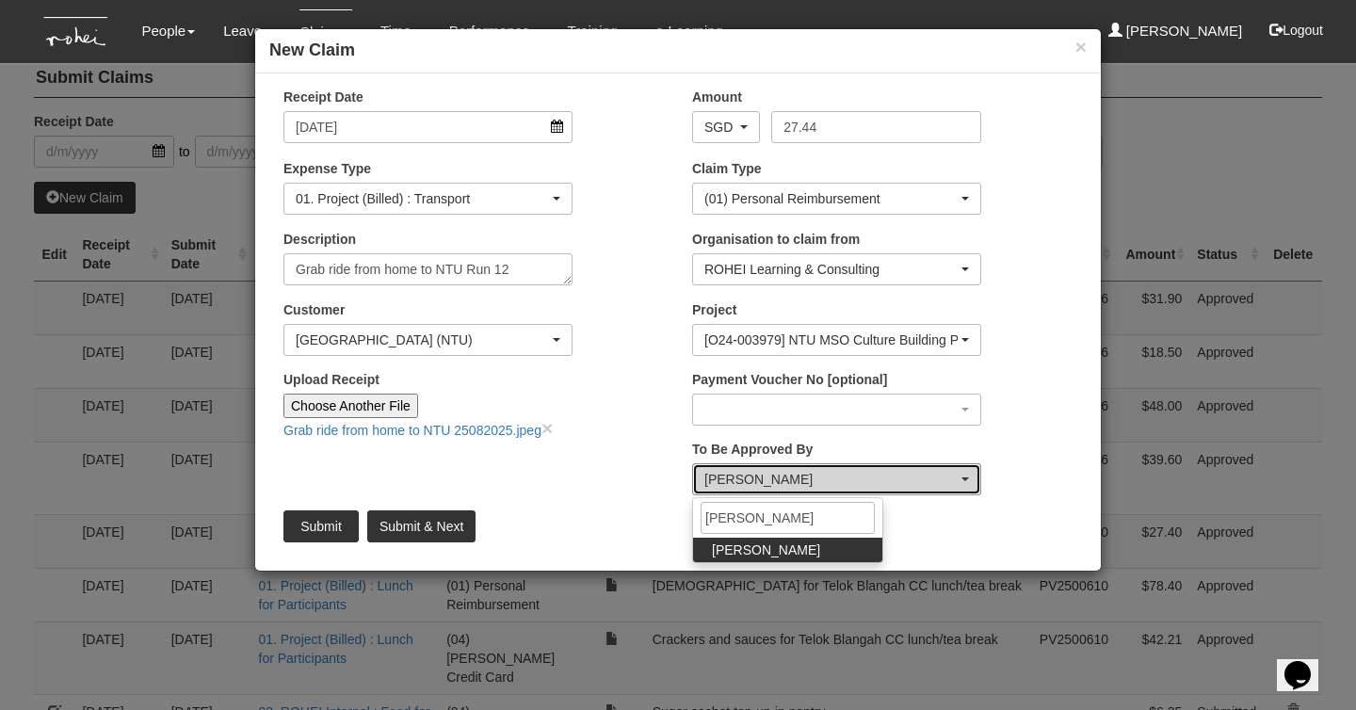
select select "bab5243c-beed-41fc-b362-49a7e6e66dc1"
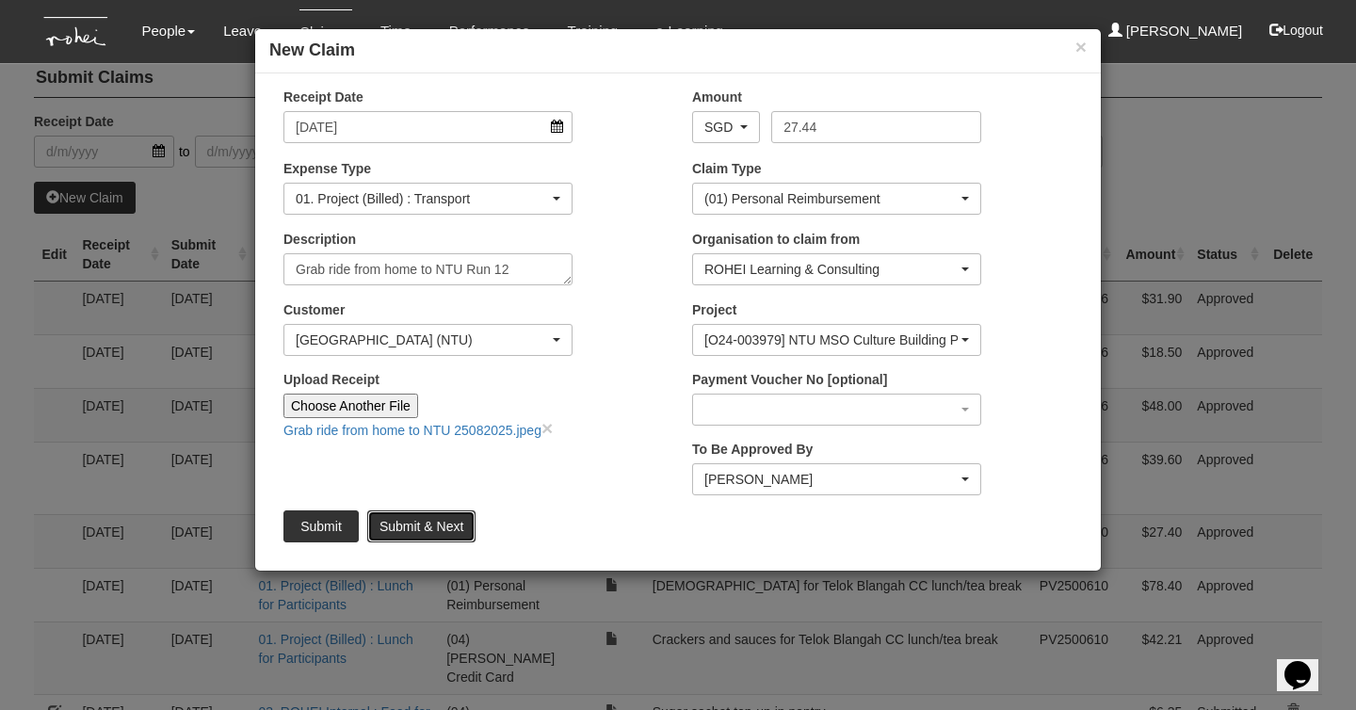
click at [427, 533] on input "Submit & Next" at bounding box center [421, 526] width 108 height 32
type input "Choose File"
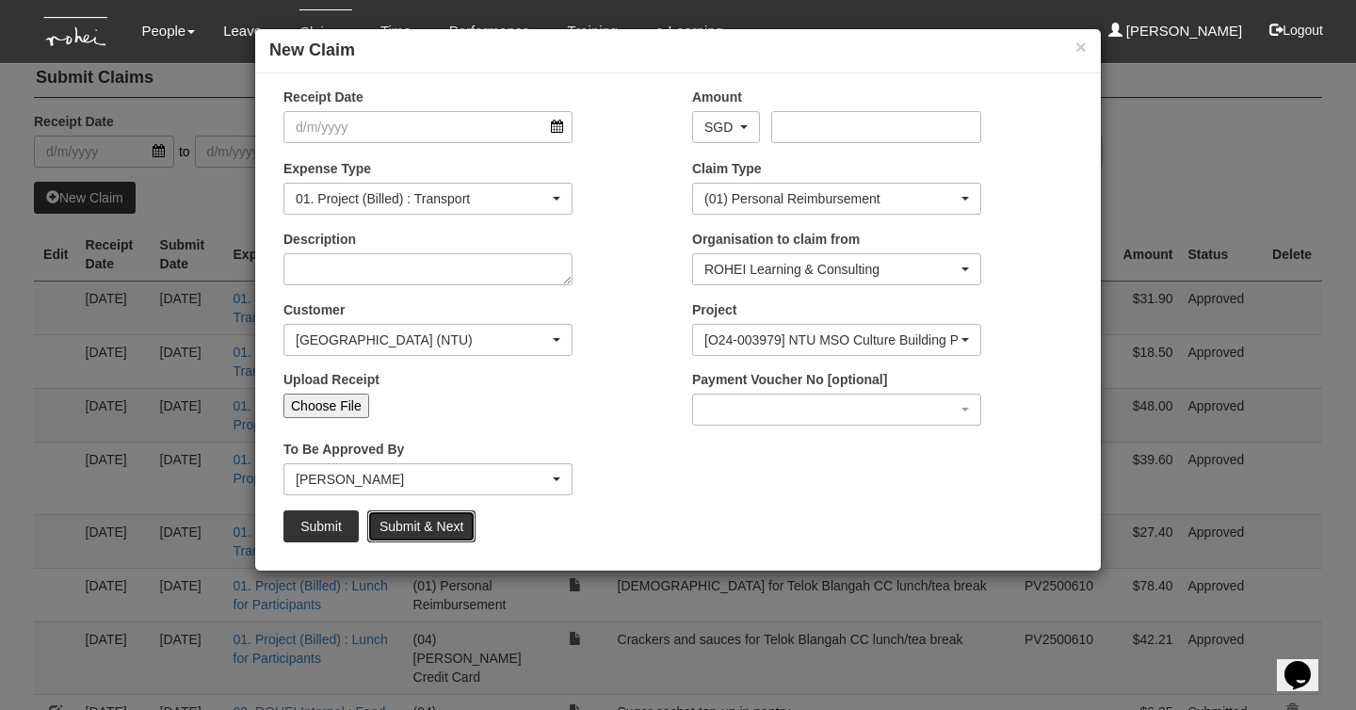
select select "50"
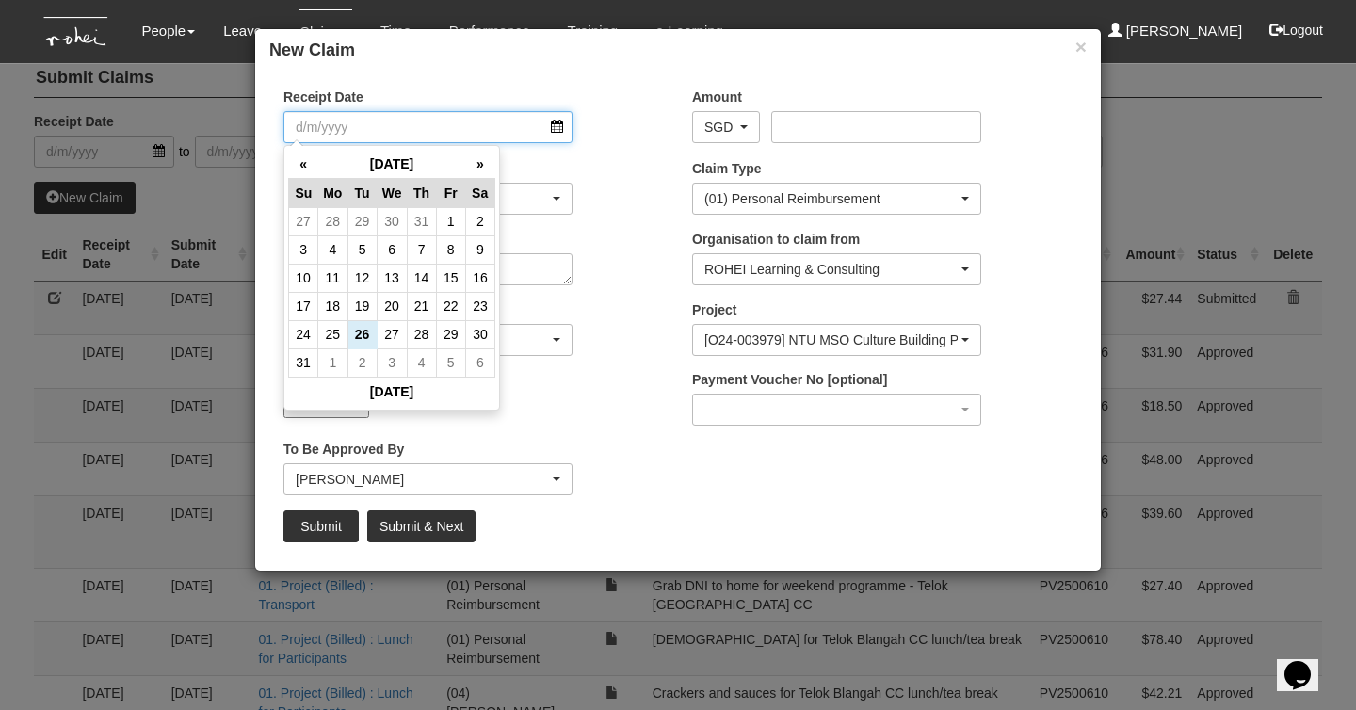
click at [549, 129] on input "Receipt Date" at bounding box center [427, 127] width 289 height 32
click at [331, 328] on td "25" at bounding box center [332, 334] width 29 height 28
type input "[DATE]"
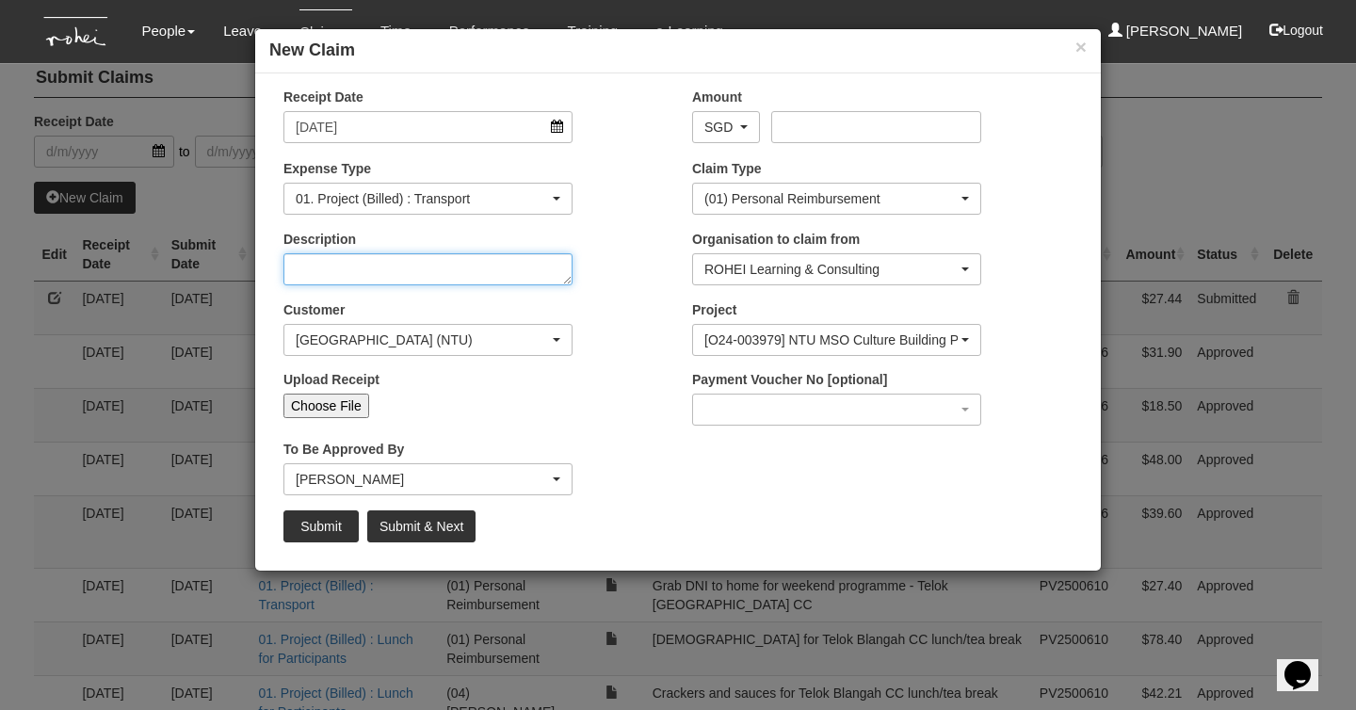
click at [517, 279] on textarea "Description" at bounding box center [427, 269] width 289 height 32
type textarea "TADA ride from [GEOGRAPHIC_DATA] to home post-run 12"
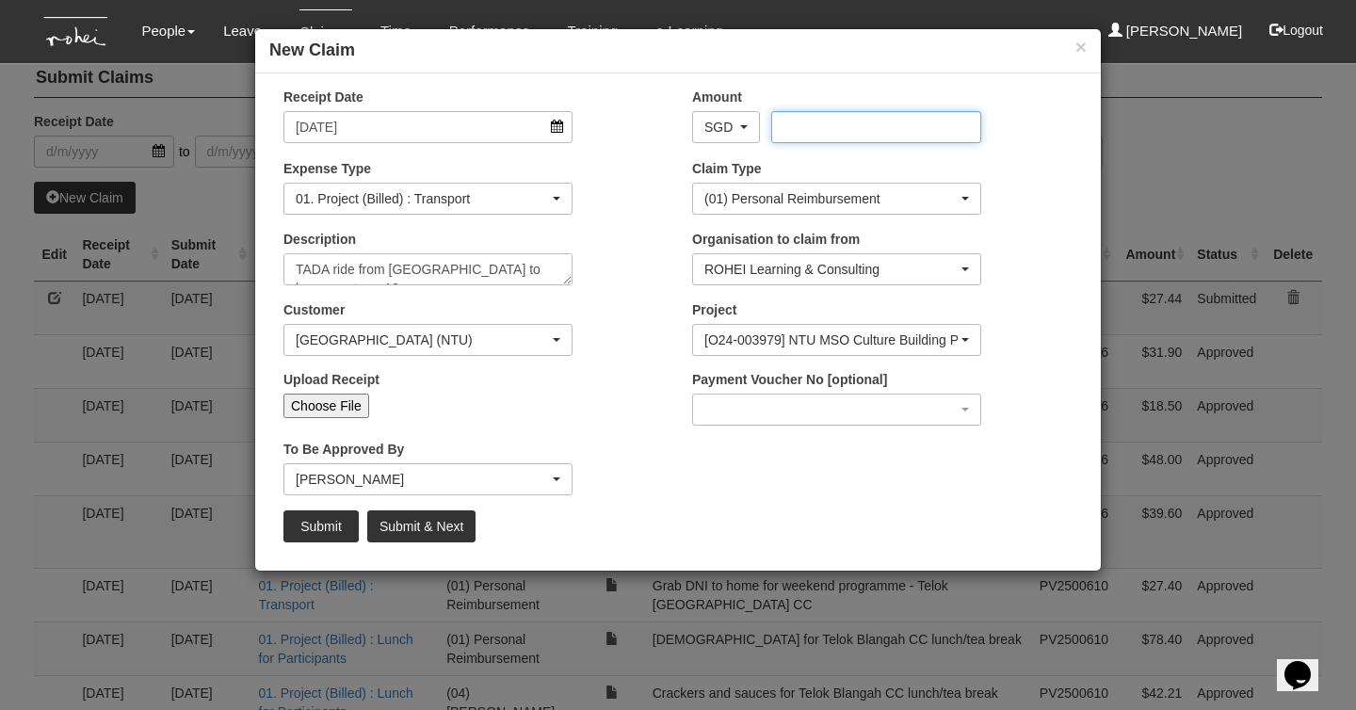
click at [822, 119] on input "Amount" at bounding box center [875, 127] width 209 height 32
type input "27.44"
click at [692, 427] on div "Payment Voucher No [optional] PV2500677 (new) PV2500676 PV2500675 PV2500674 PV2…" at bounding box center [882, 405] width 409 height 70
click at [337, 401] on input "Choose File" at bounding box center [326, 406] width 86 height 24
type input "C:\fakepath\TADA ride from home to NTU 25082025.pdf"
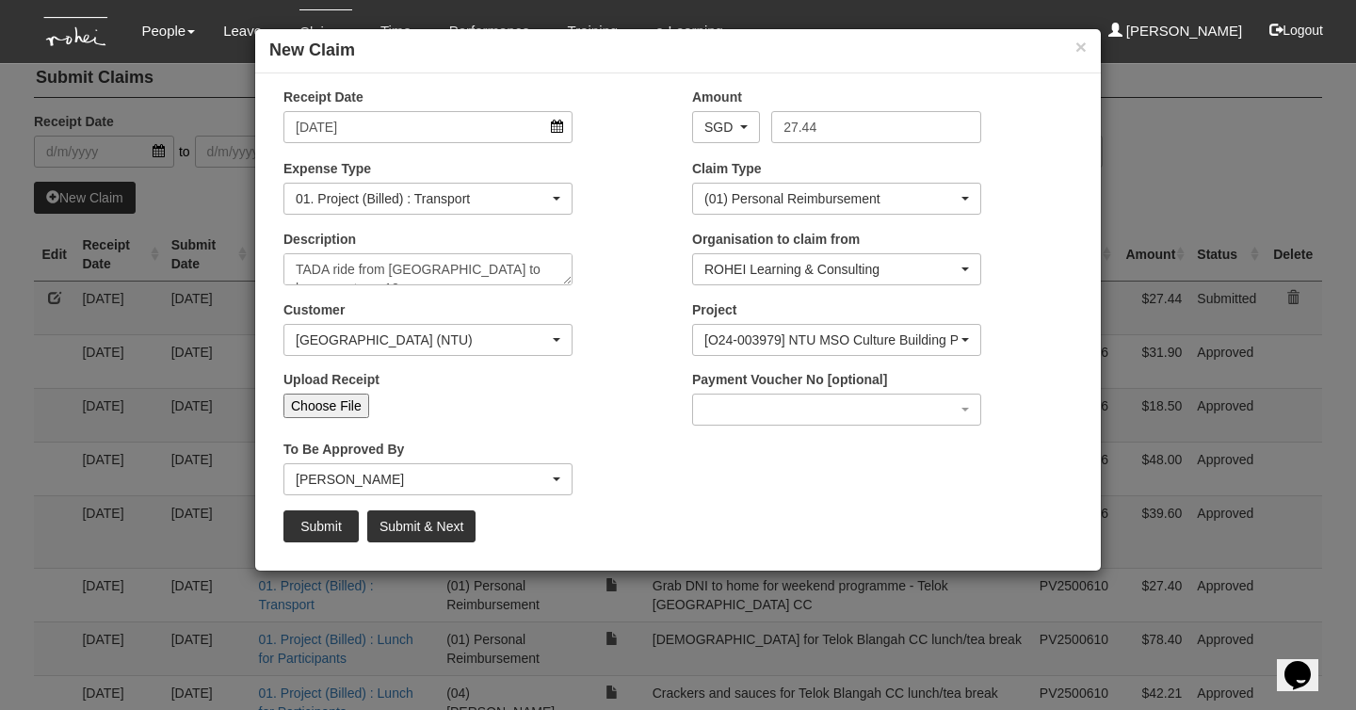
type input "Choose Another File"
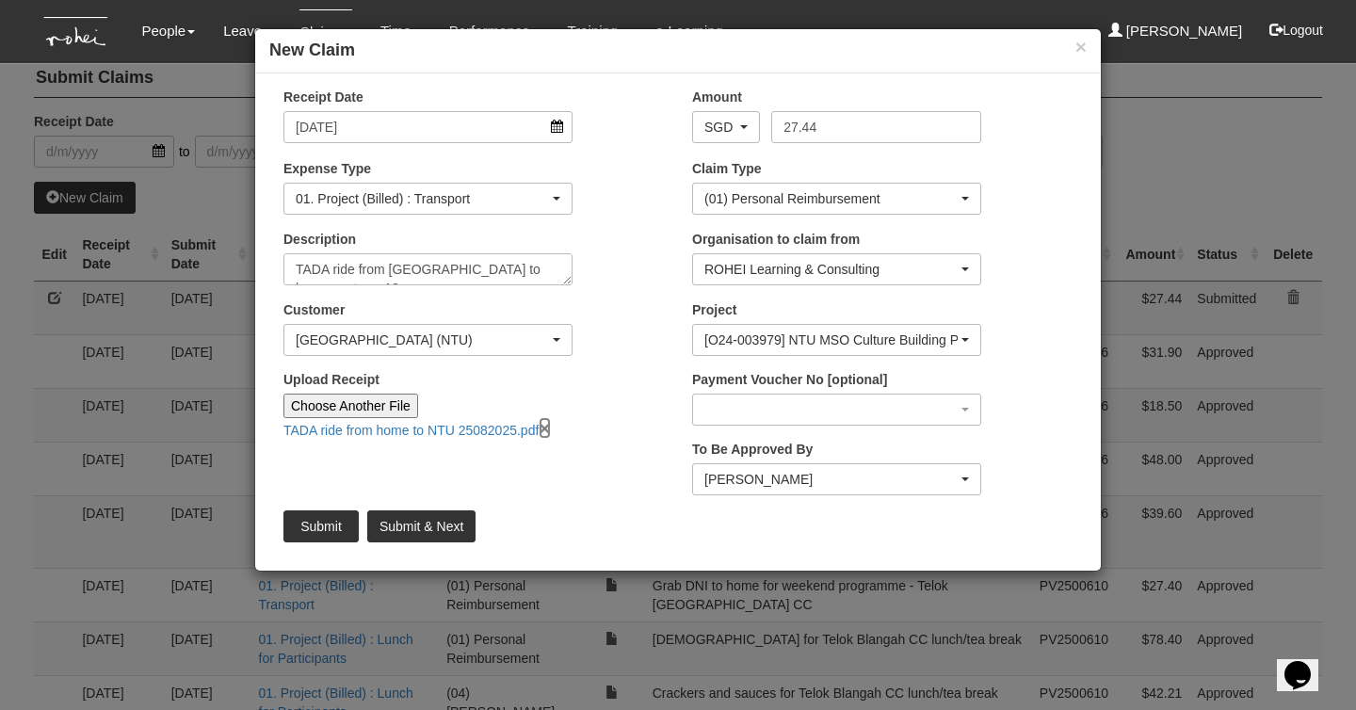
click at [547, 424] on link "×" at bounding box center [544, 428] width 11 height 22
type input "Choose File"
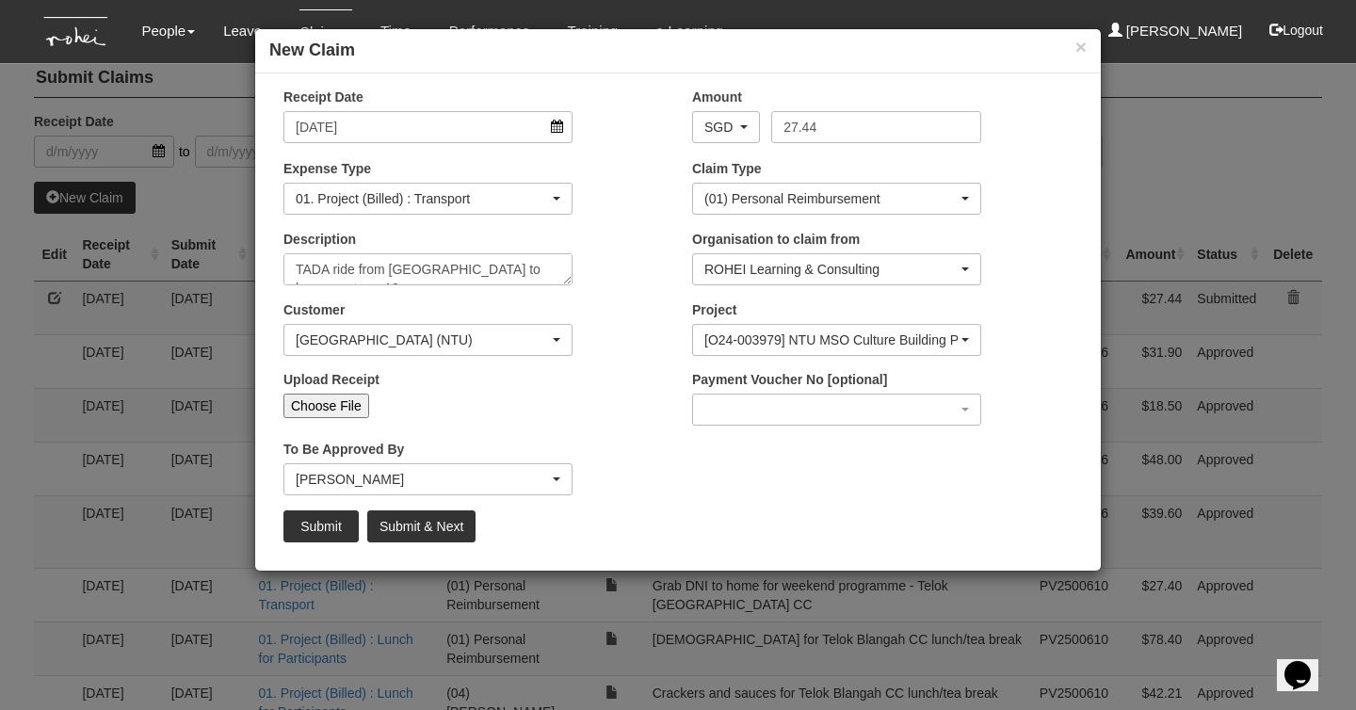
click at [330, 422] on div "Upload Receipt Choose File" at bounding box center [473, 401] width 409 height 62
click at [330, 412] on input "Choose File" at bounding box center [326, 406] width 86 height 24
type input "C:\fakepath\TADA ride from [GEOGRAPHIC_DATA] to home 25082025.pdf"
type input "Choose Another File"
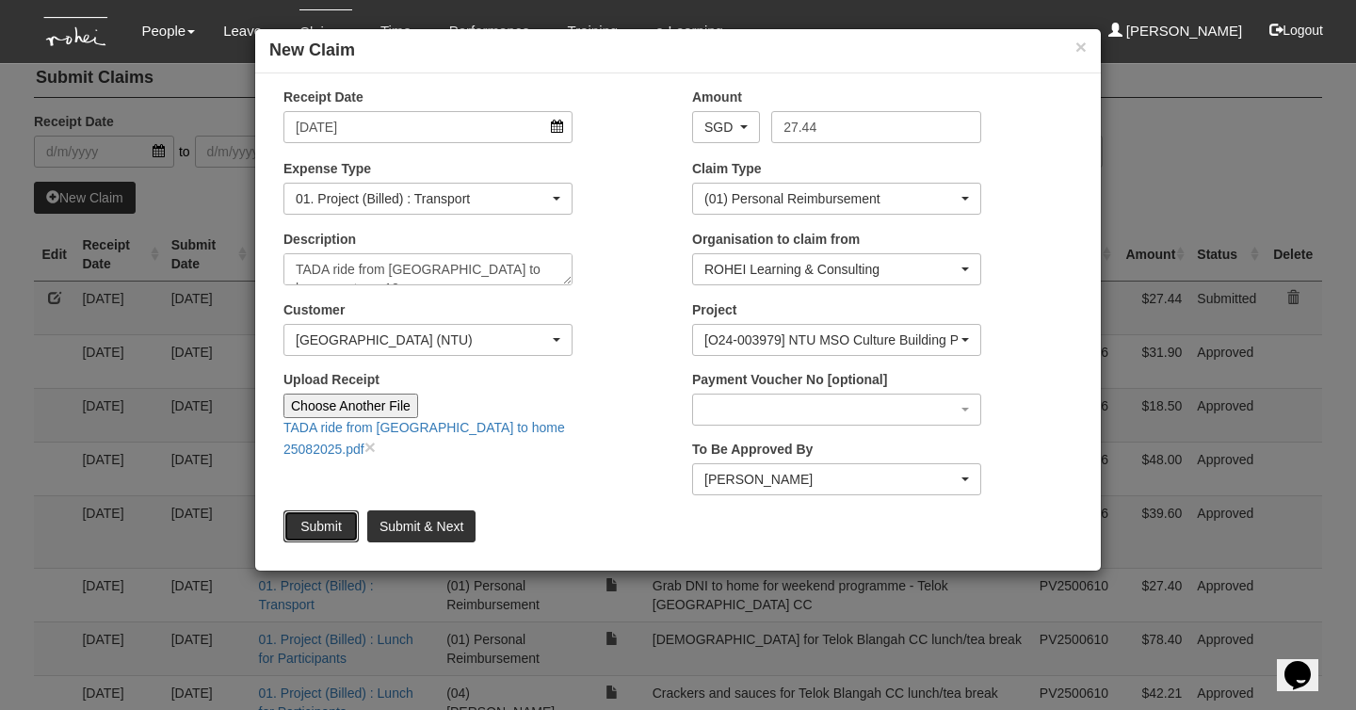
click at [330, 531] on input "Submit" at bounding box center [320, 526] width 75 height 32
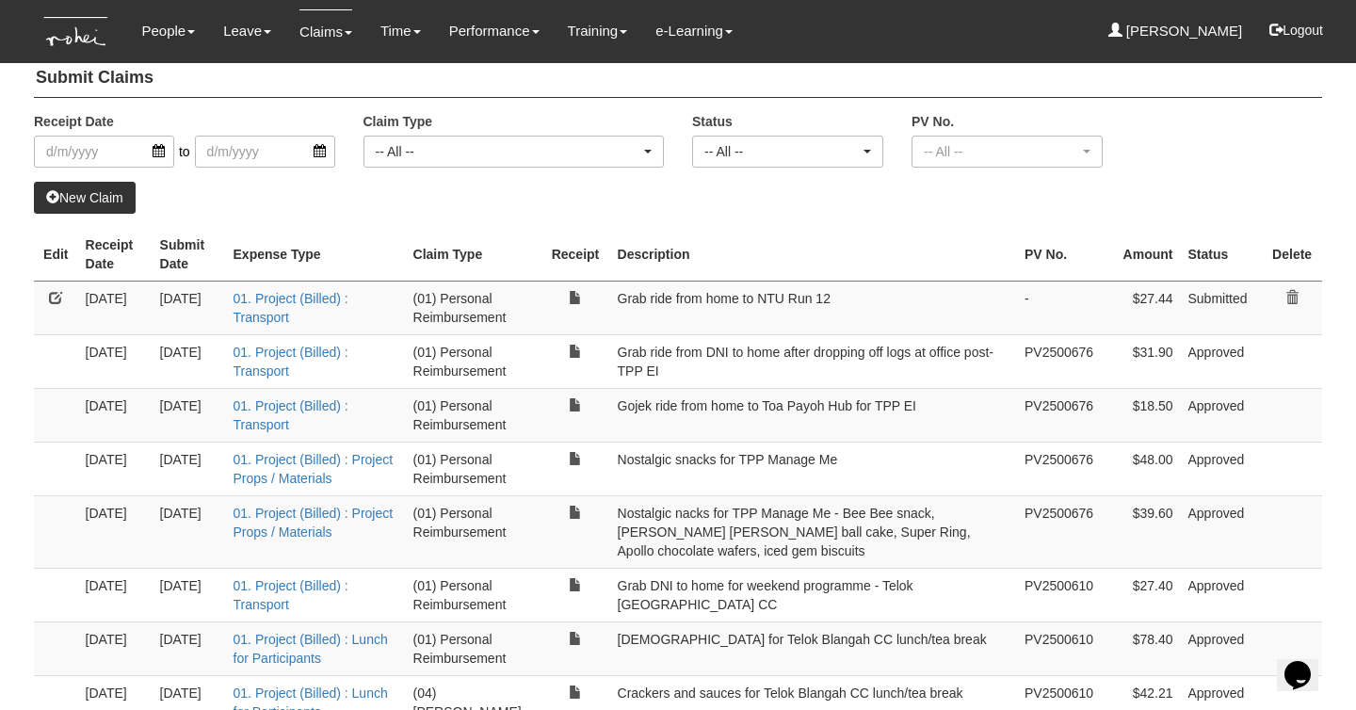
select select "50"
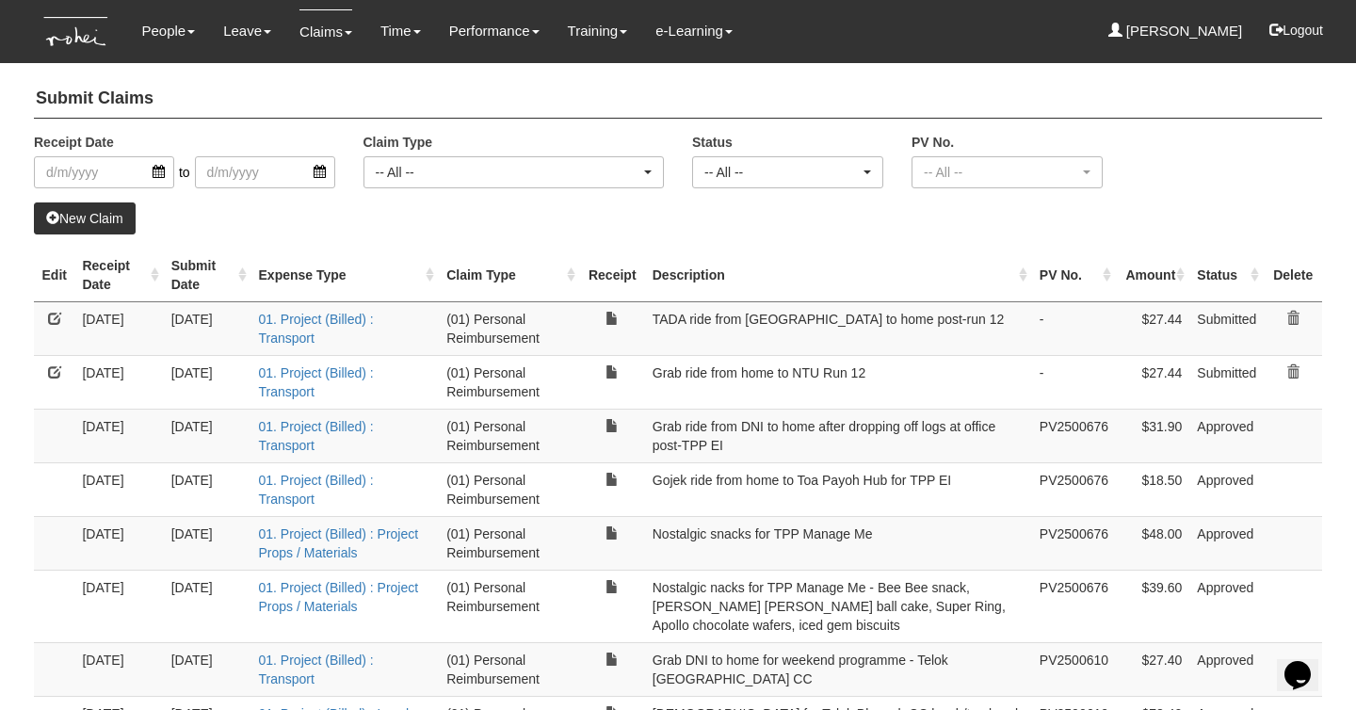
click at [54, 321] on link at bounding box center [54, 318] width 13 height 13
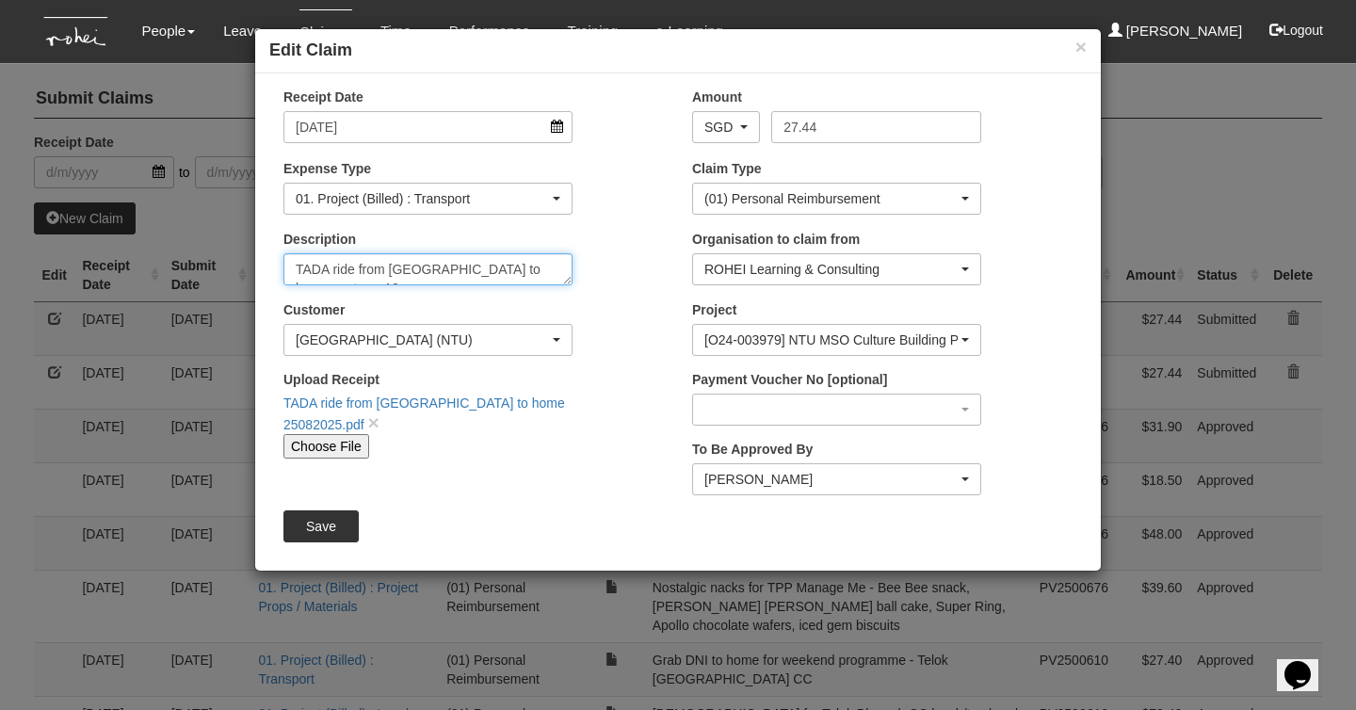
click at [415, 269] on textarea "TADA ride from [GEOGRAPHIC_DATA] to home post-run 12" at bounding box center [427, 269] width 289 height 32
type textarea "TADA ride from NTU GAIA NBS to home post-run 12"
click at [309, 523] on input "Save" at bounding box center [320, 526] width 75 height 32
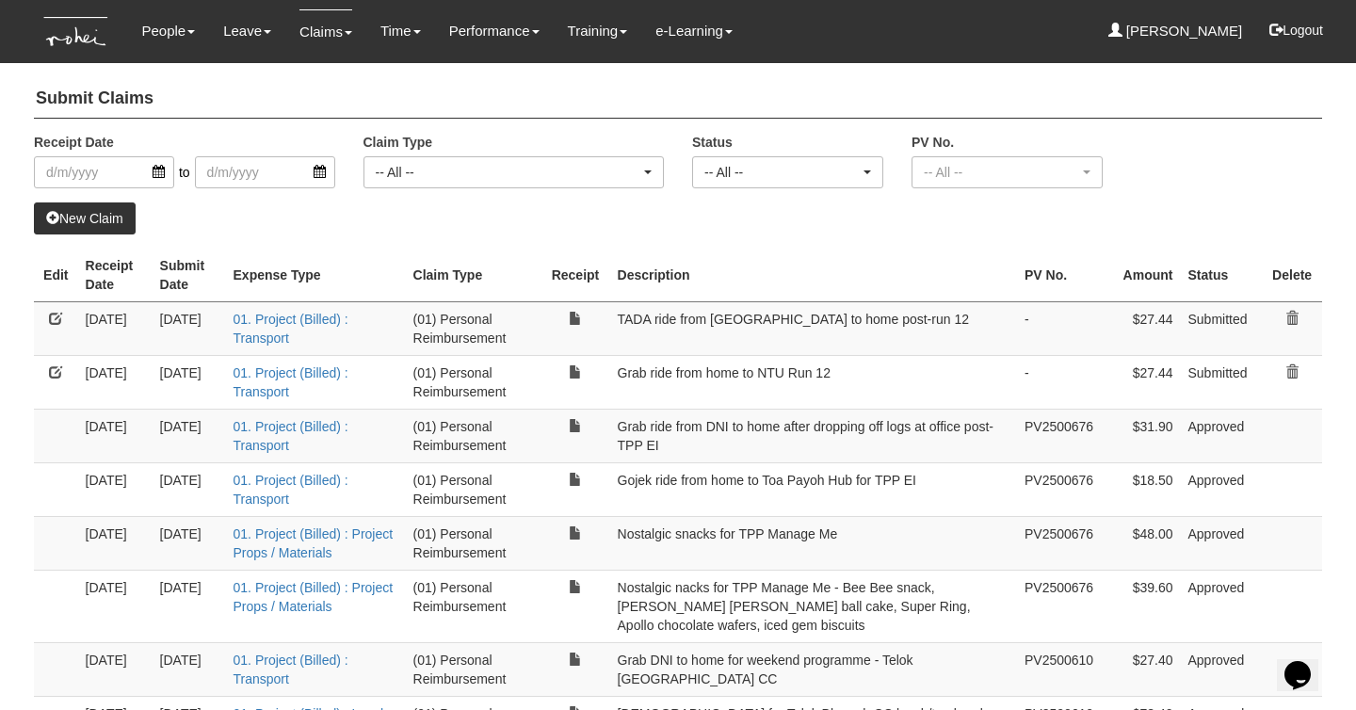
select select "50"
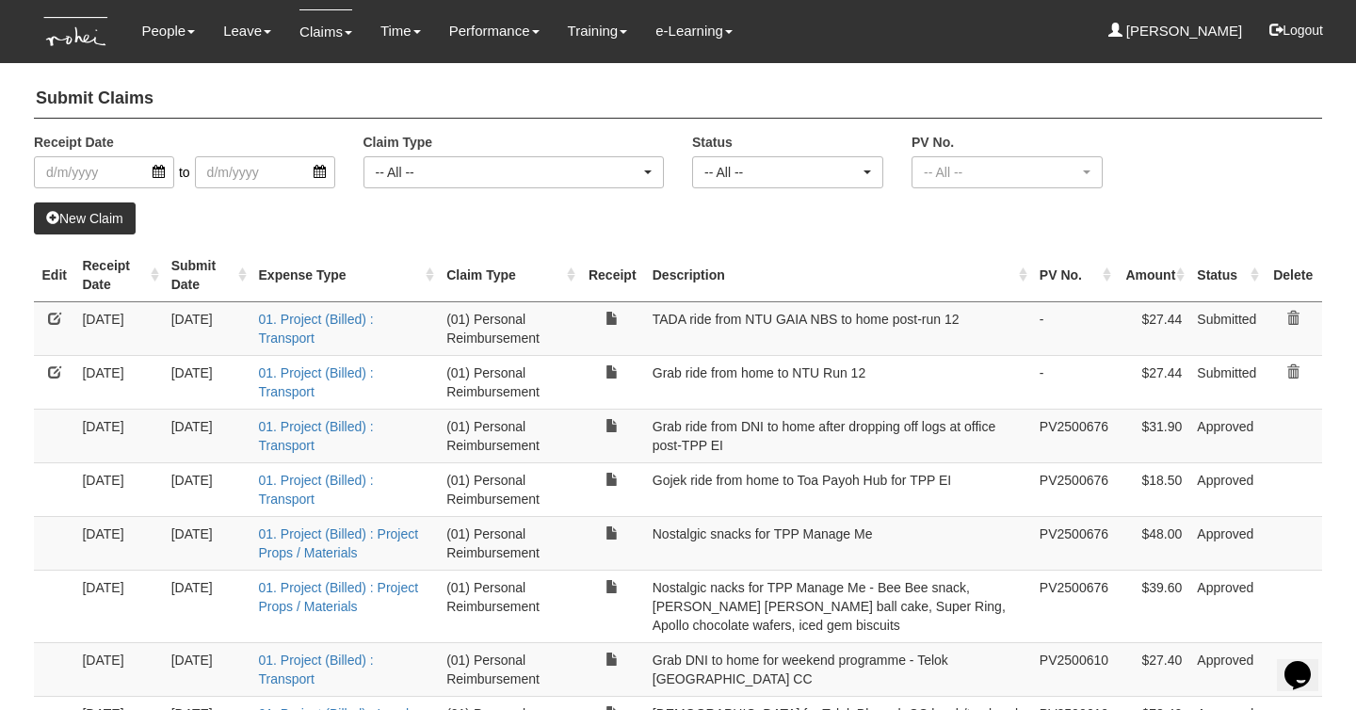
click at [52, 369] on link at bounding box center [54, 371] width 13 height 13
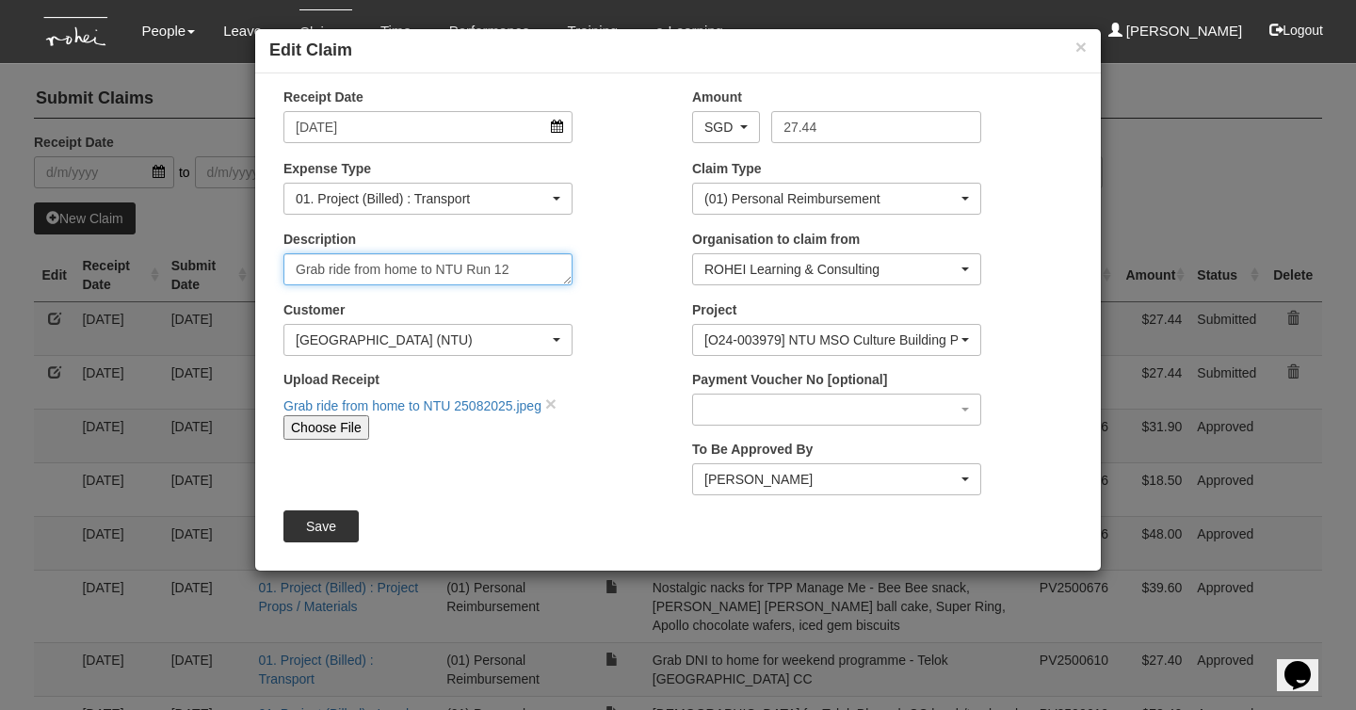
click at [459, 271] on textarea "Grab ride from home to NTU Run 12" at bounding box center [427, 269] width 289 height 32
type textarea "Grab ride from home to NTU GAIA NBS Run 12"
click at [335, 525] on input "Save" at bounding box center [320, 526] width 75 height 32
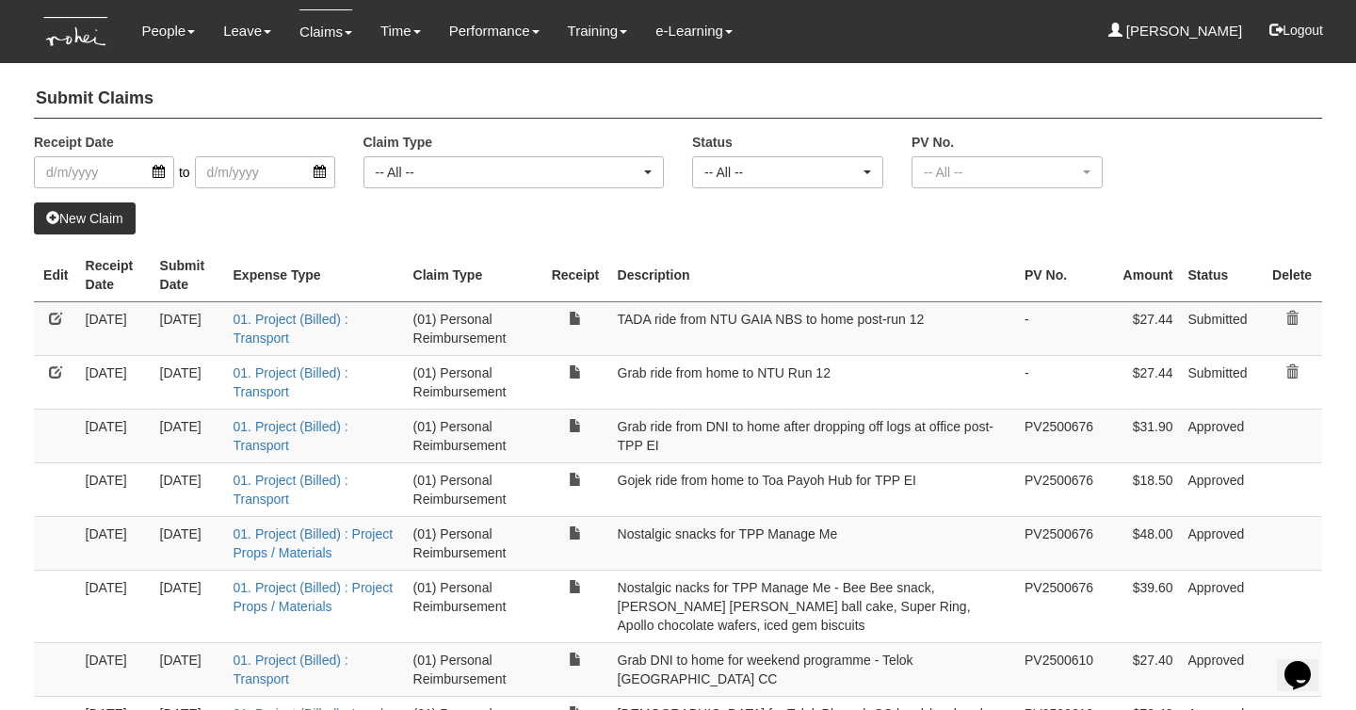
select select "50"
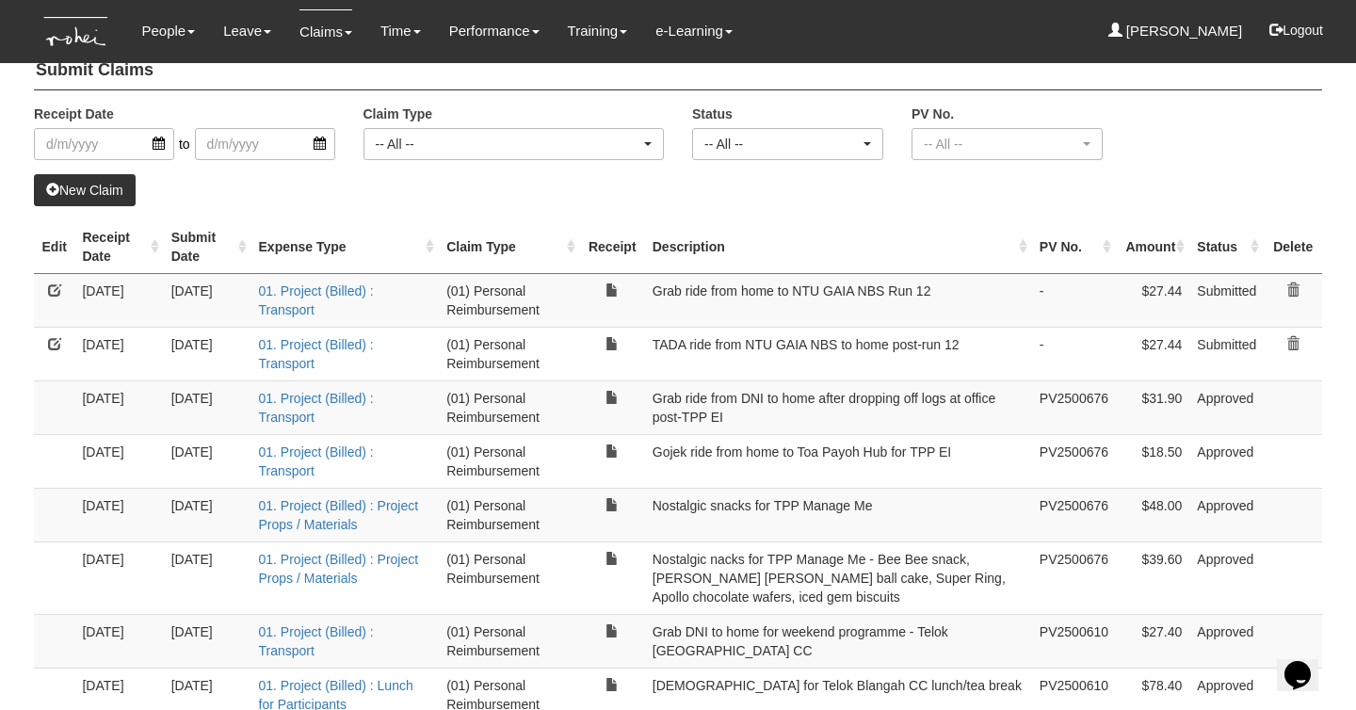
scroll to position [32, 0]
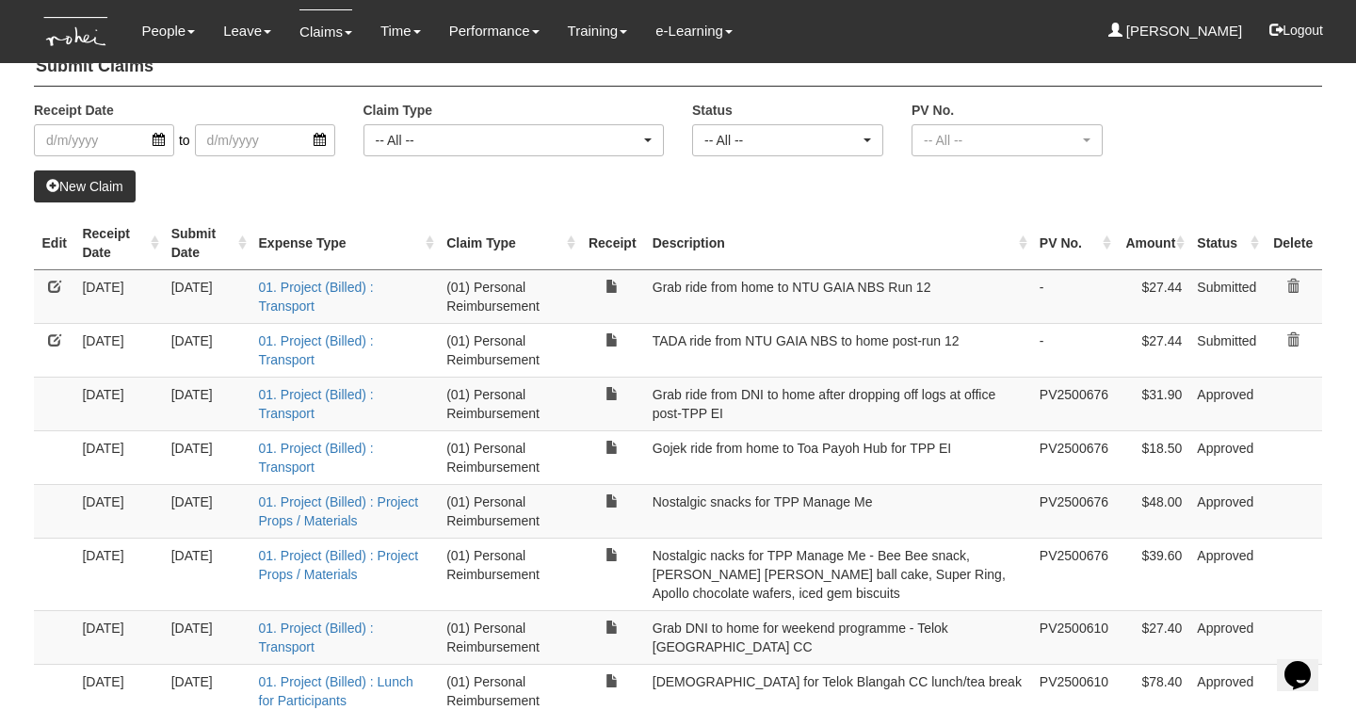
click at [56, 289] on link at bounding box center [54, 286] width 13 height 13
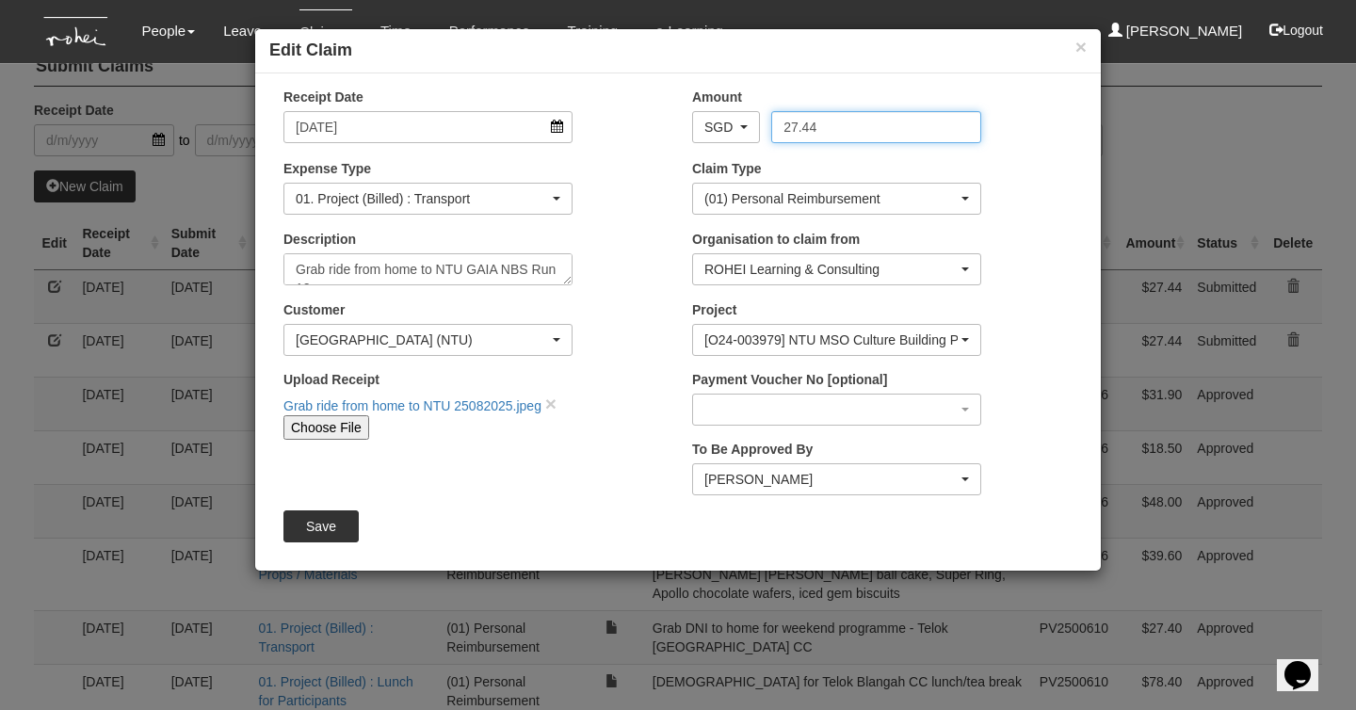
drag, startPoint x: 822, startPoint y: 126, endPoint x: 740, endPoint y: 119, distance: 82.3
click at [740, 119] on div "AED AFN ALL AMD ANG AOA ARS AUD AWG AZN BAM BBD BDT BGN BHD BIF BMD BND [PERSON…" at bounding box center [836, 127] width 317 height 32
type input "34.80"
click at [319, 525] on input "Save" at bounding box center [320, 526] width 75 height 32
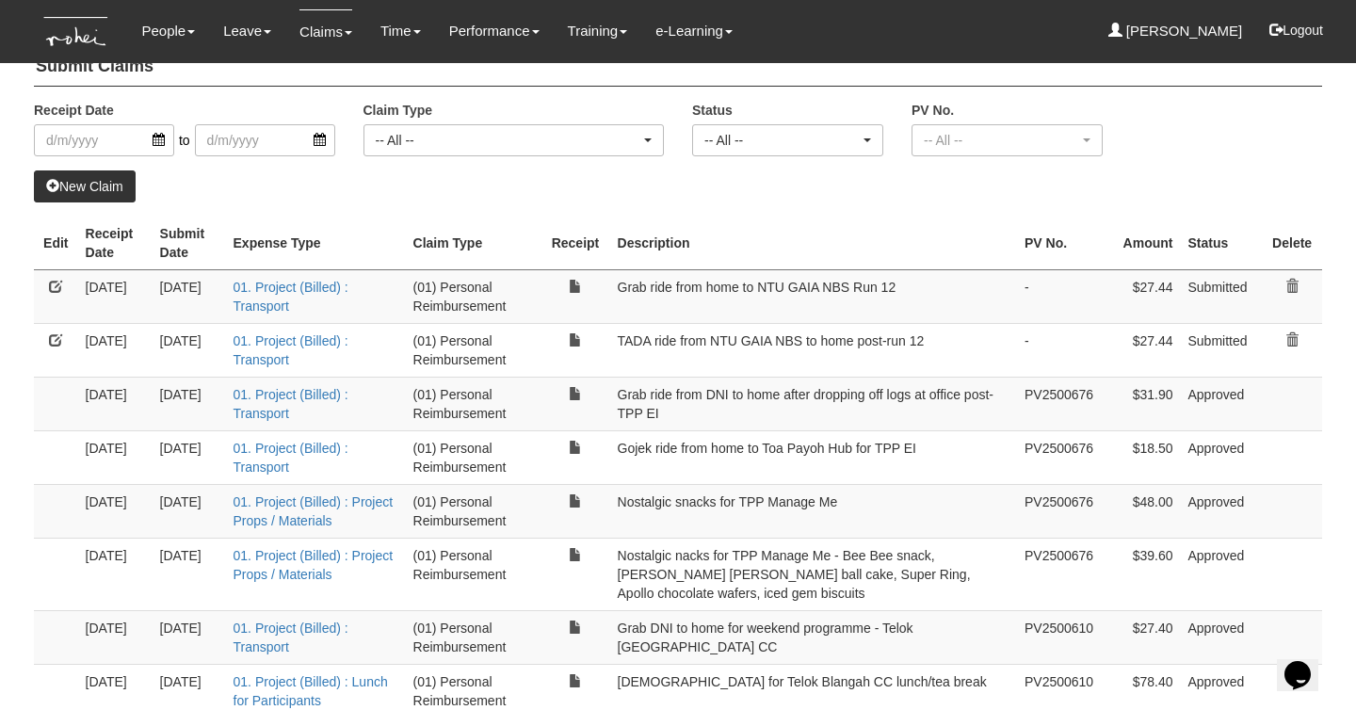
select select "50"
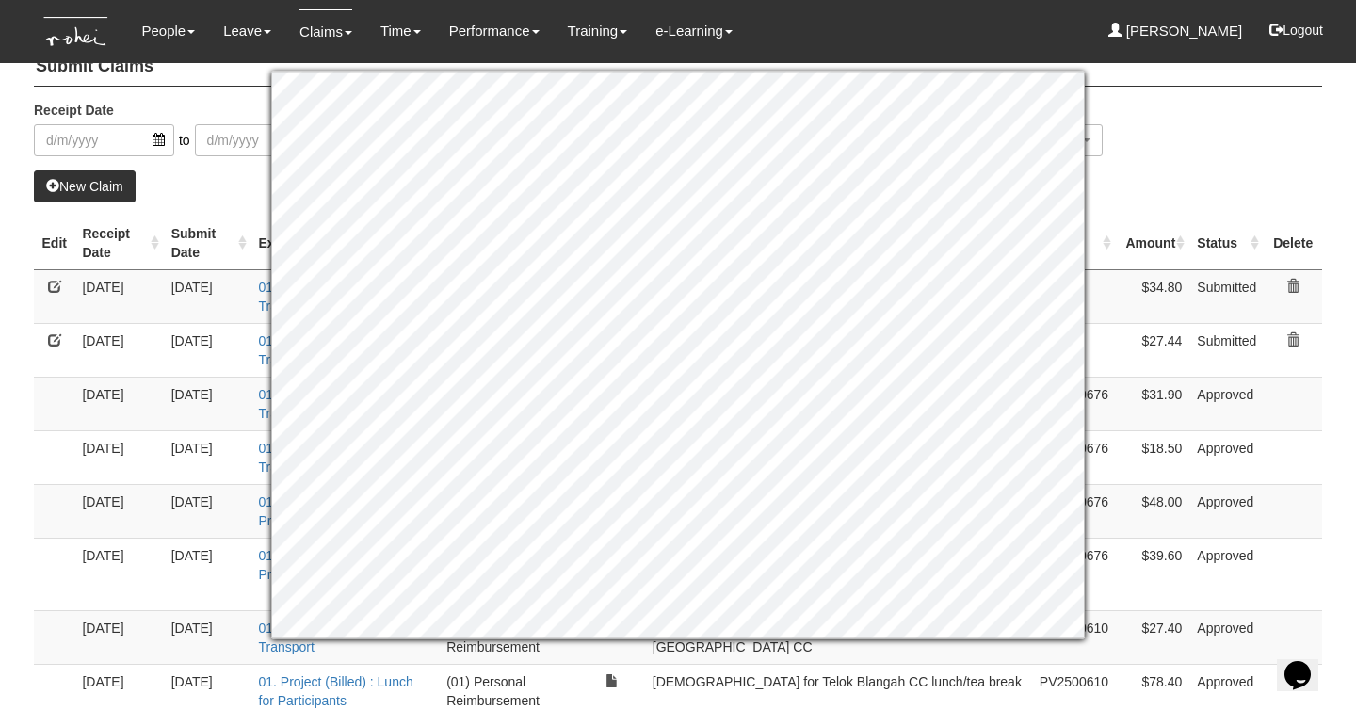
click at [247, 199] on div "New Claim" at bounding box center [678, 186] width 1288 height 32
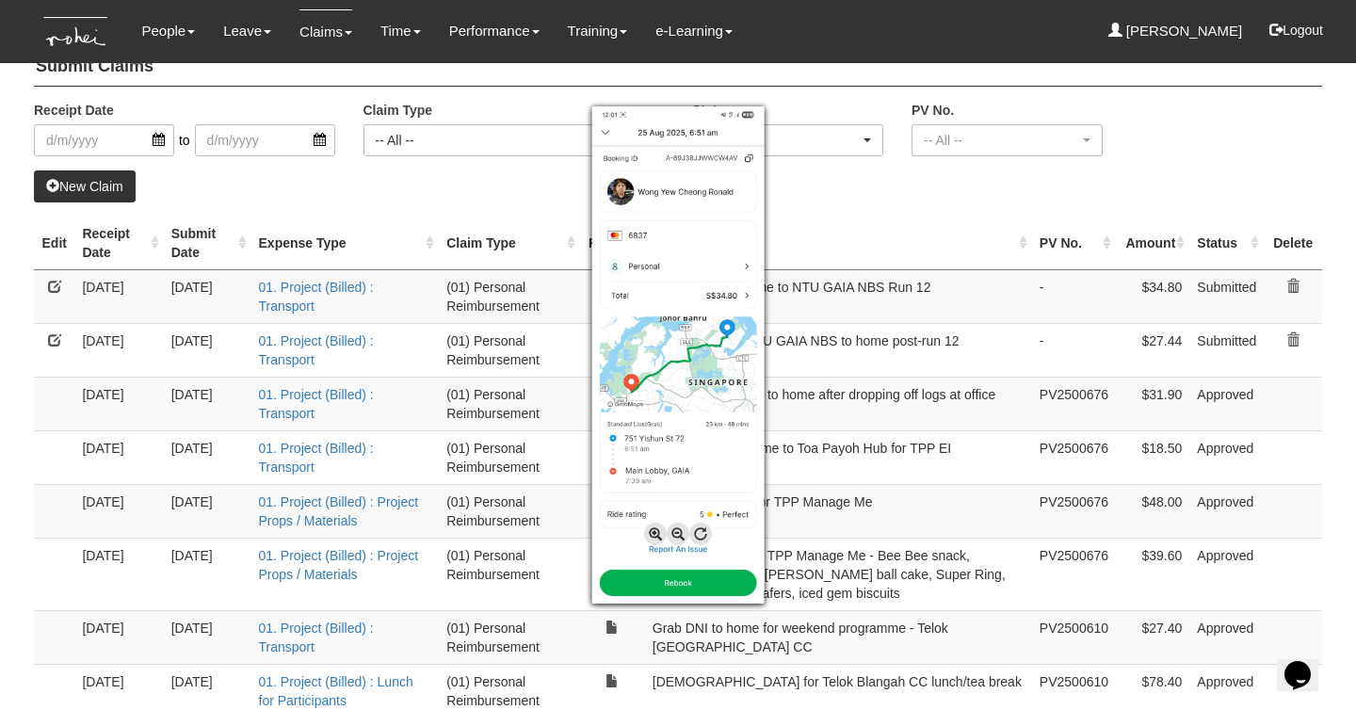
click at [523, 202] on div at bounding box center [678, 355] width 1356 height 710
